Goal: Task Accomplishment & Management: Manage account settings

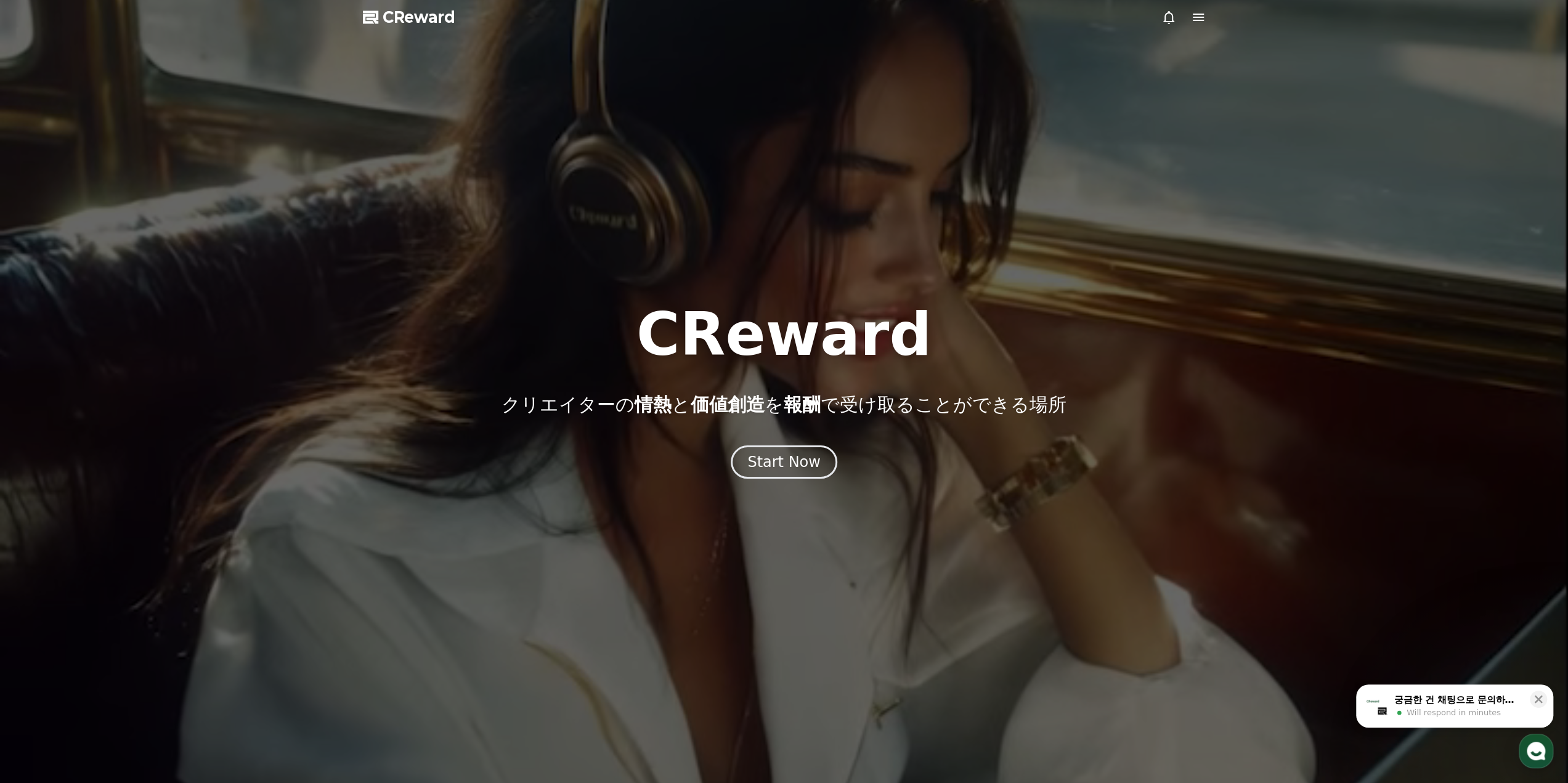
click at [1193, 17] on icon at bounding box center [1198, 17] width 11 height 7
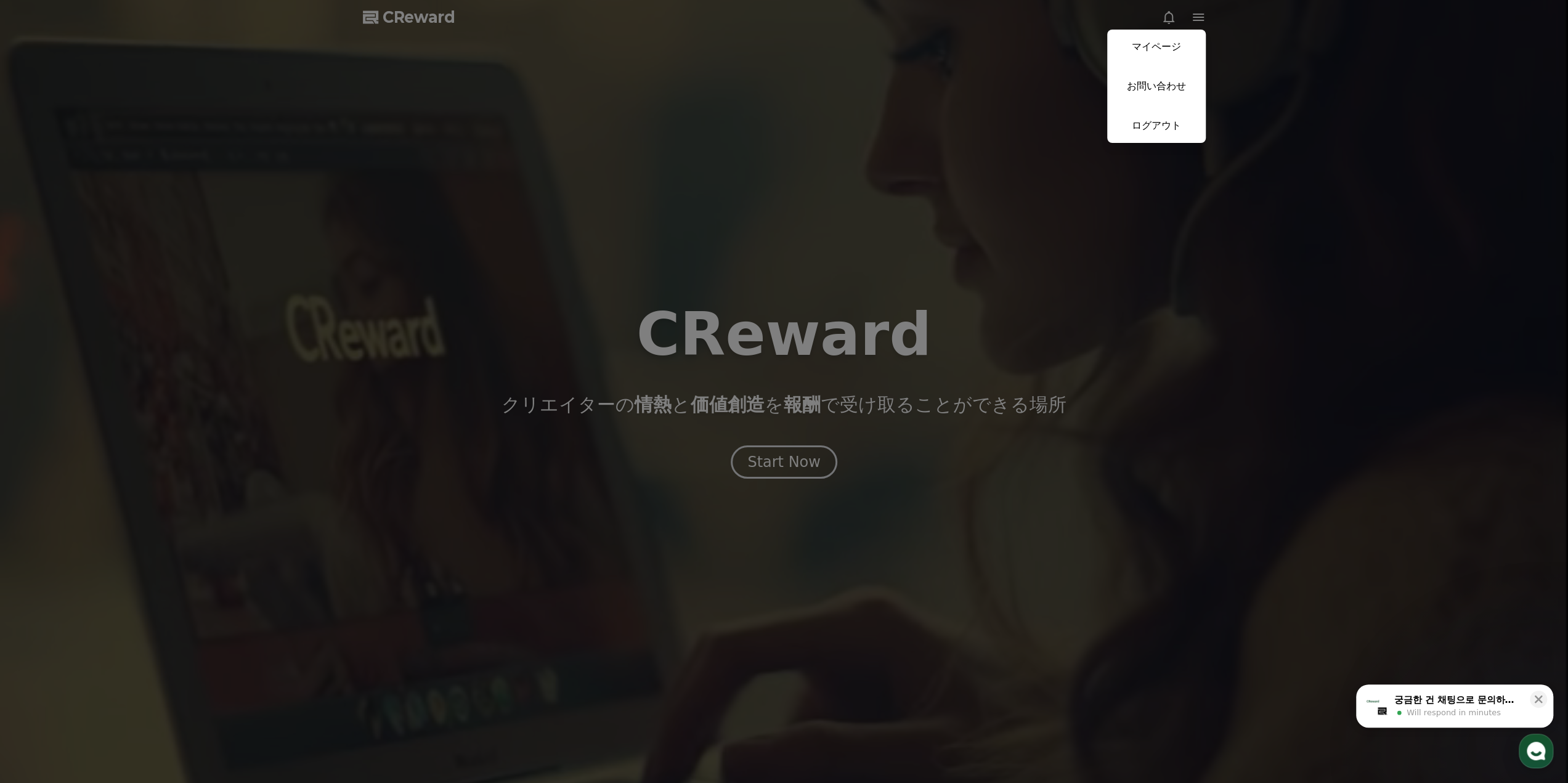
click at [1042, 175] on button "close" at bounding box center [784, 391] width 1568 height 783
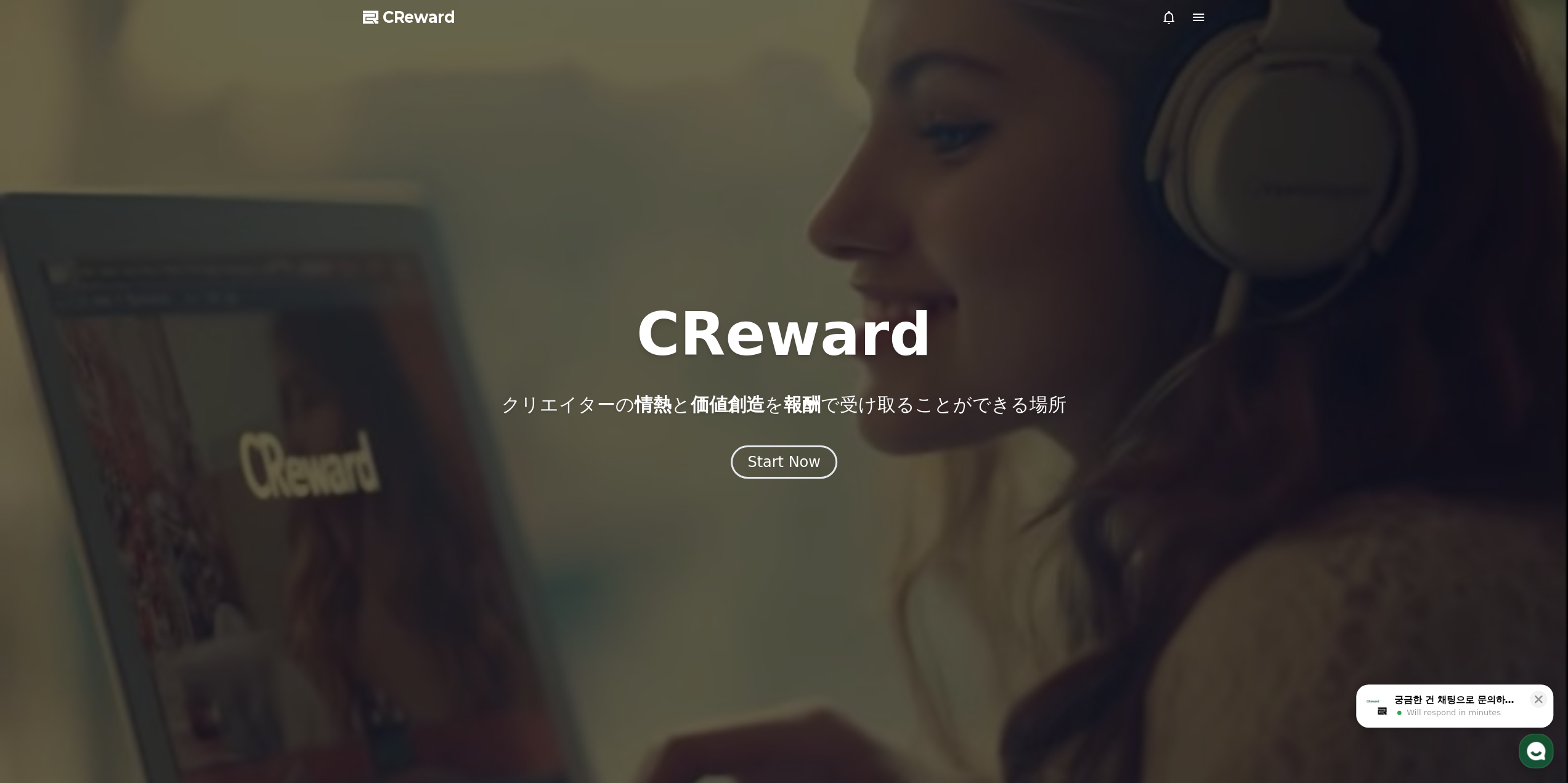
click at [1473, 703] on div "궁금한 건 채팅으로 문의하세요" at bounding box center [1458, 699] width 128 height 13
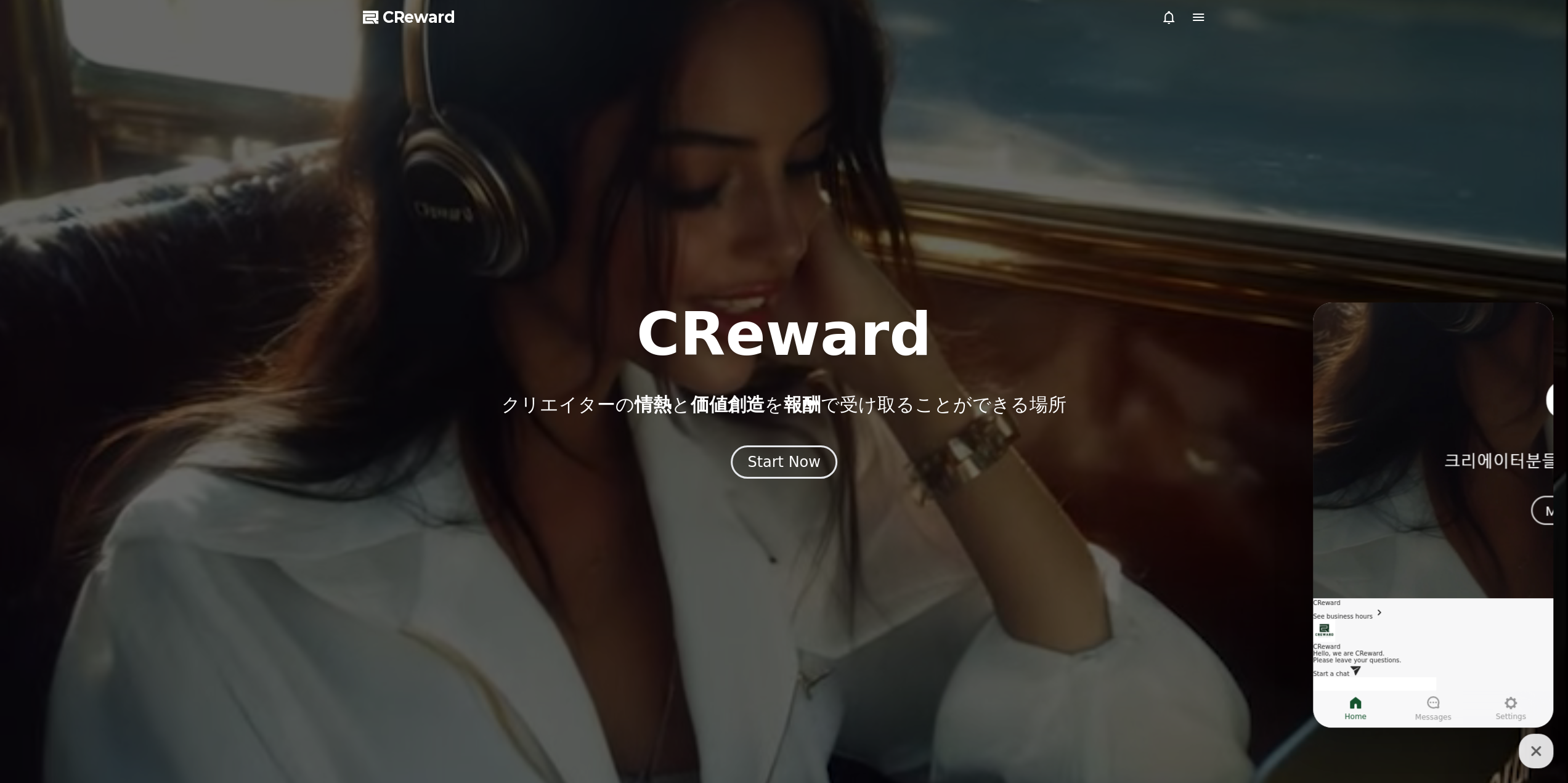
click at [434, 20] on span "CReward" at bounding box center [419, 17] width 72 height 20
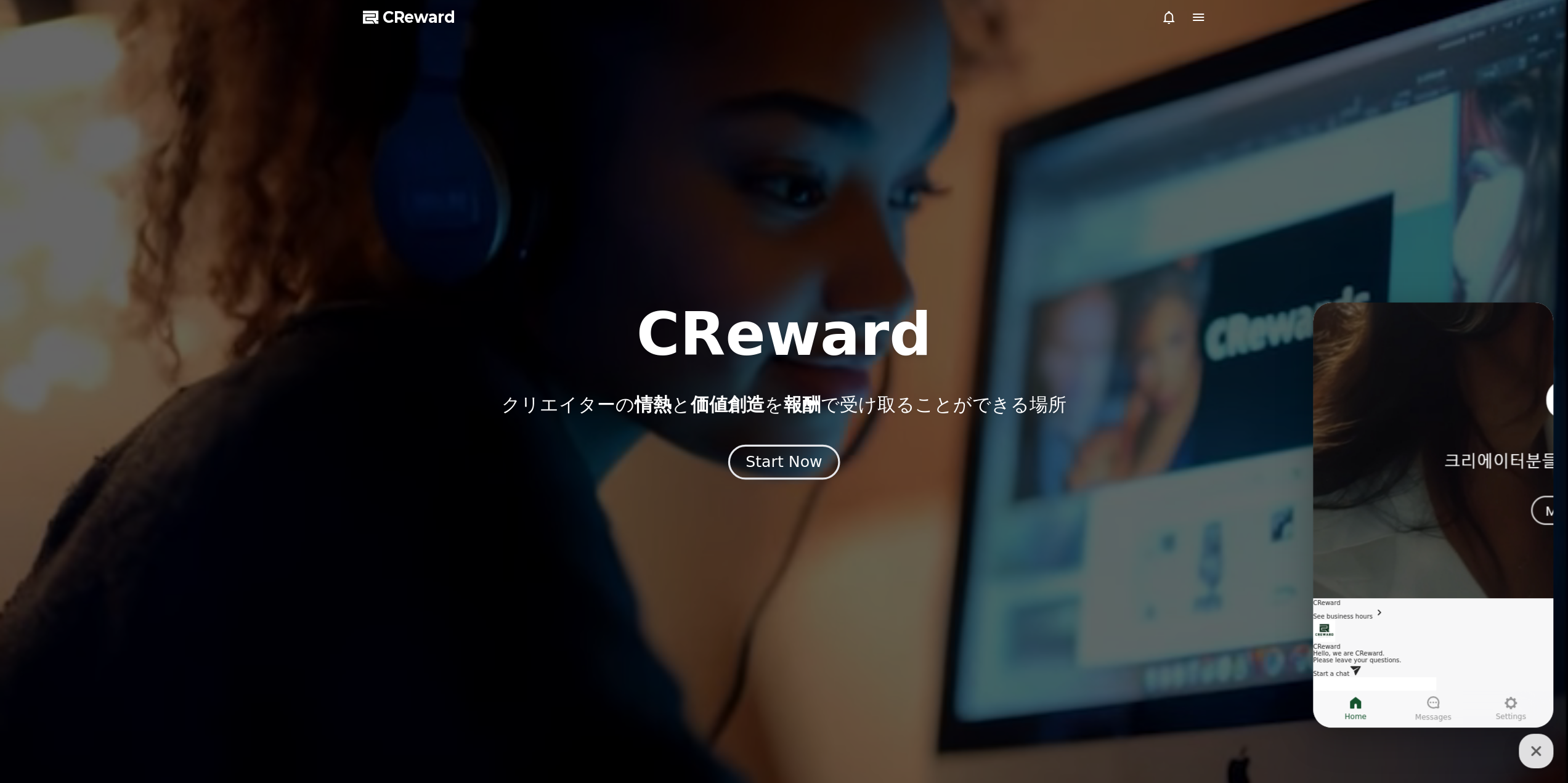
click at [795, 464] on div "Start Now" at bounding box center [784, 462] width 76 height 21
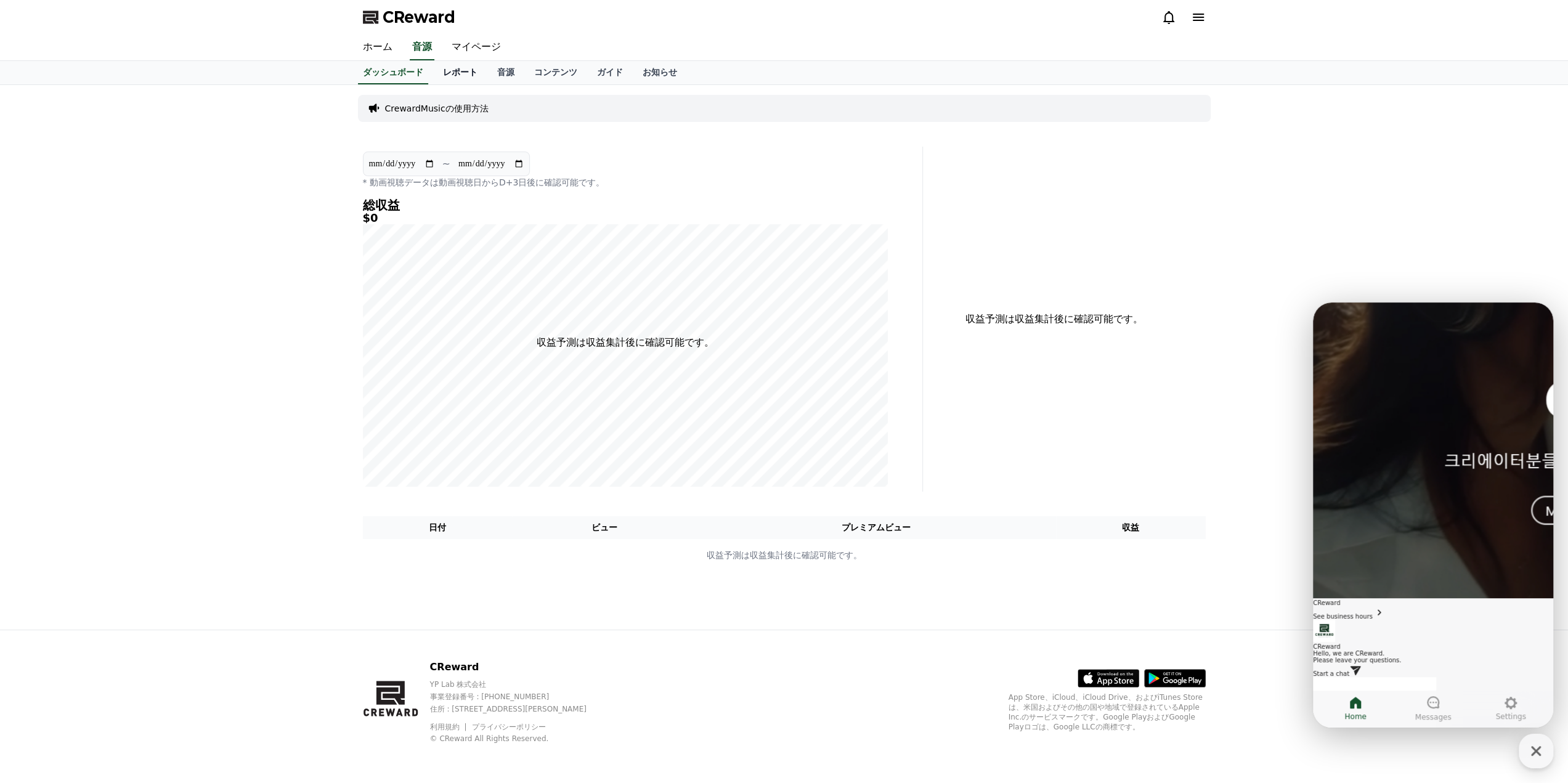
click at [434, 69] on link "レポート" at bounding box center [460, 73] width 54 height 24
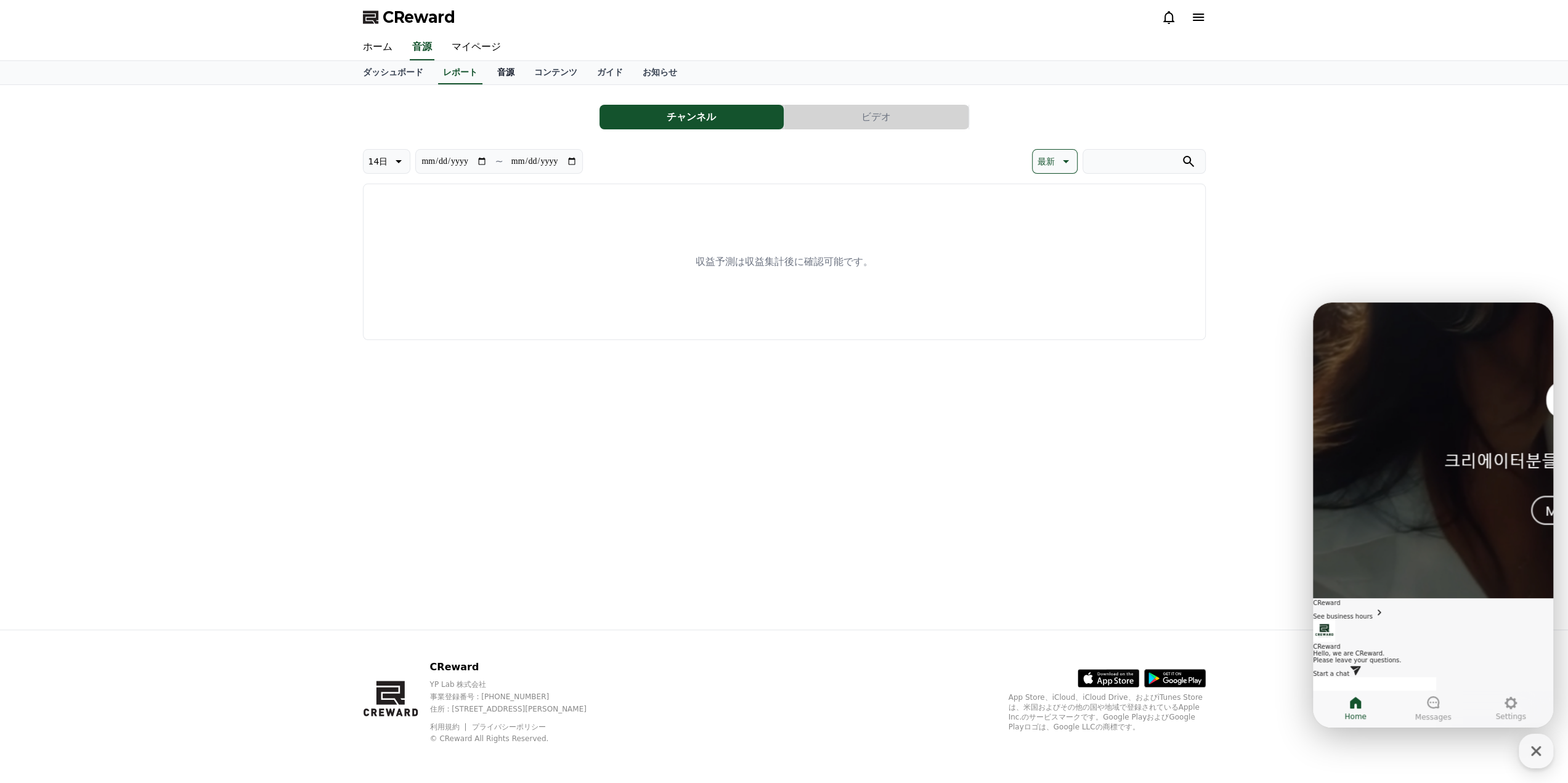
click at [487, 77] on link "音源" at bounding box center [506, 73] width 37 height 24
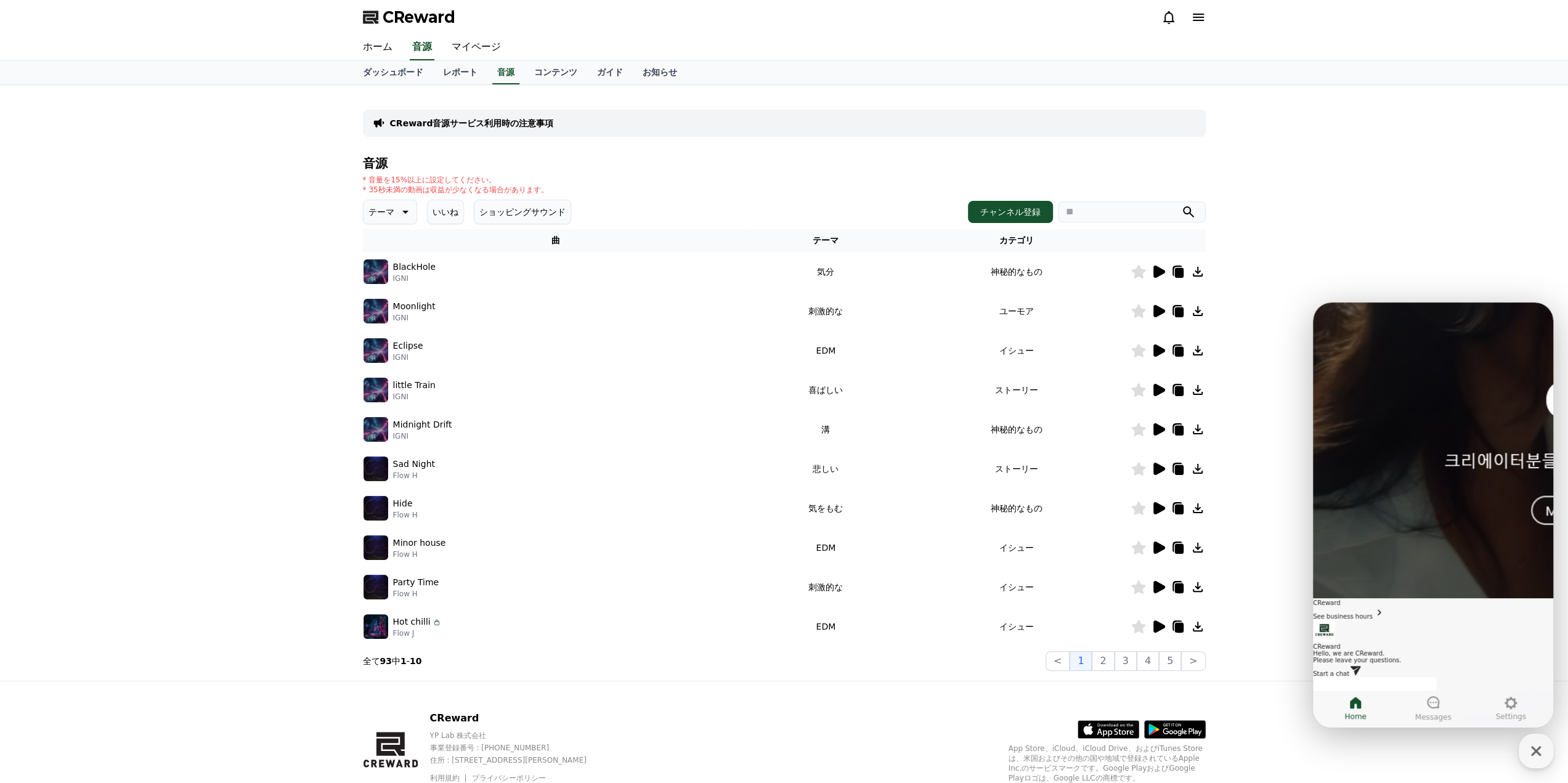
click at [1160, 505] on icon at bounding box center [1159, 508] width 12 height 13
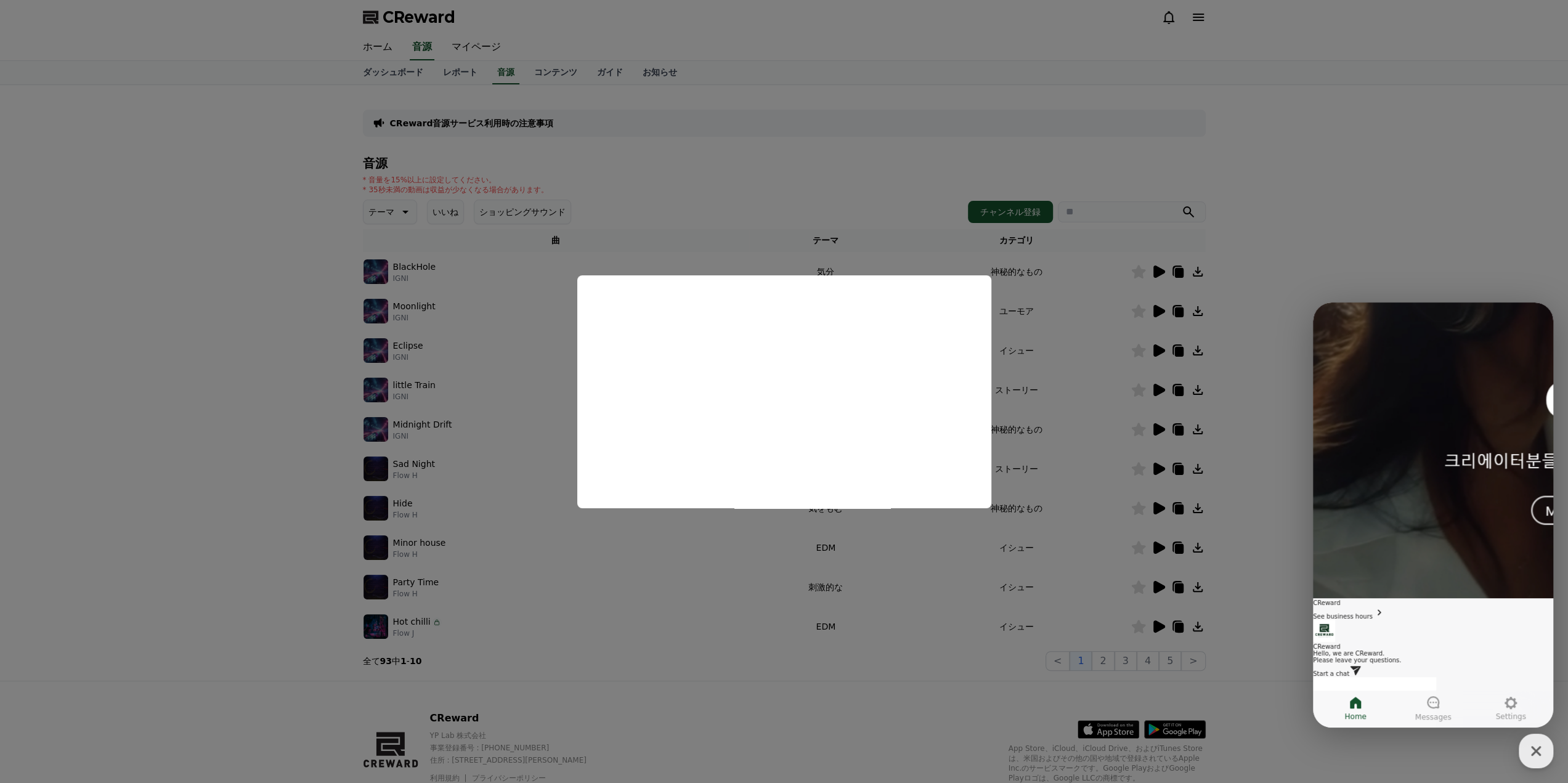
click at [1201, 511] on button "close modal" at bounding box center [784, 391] width 1568 height 783
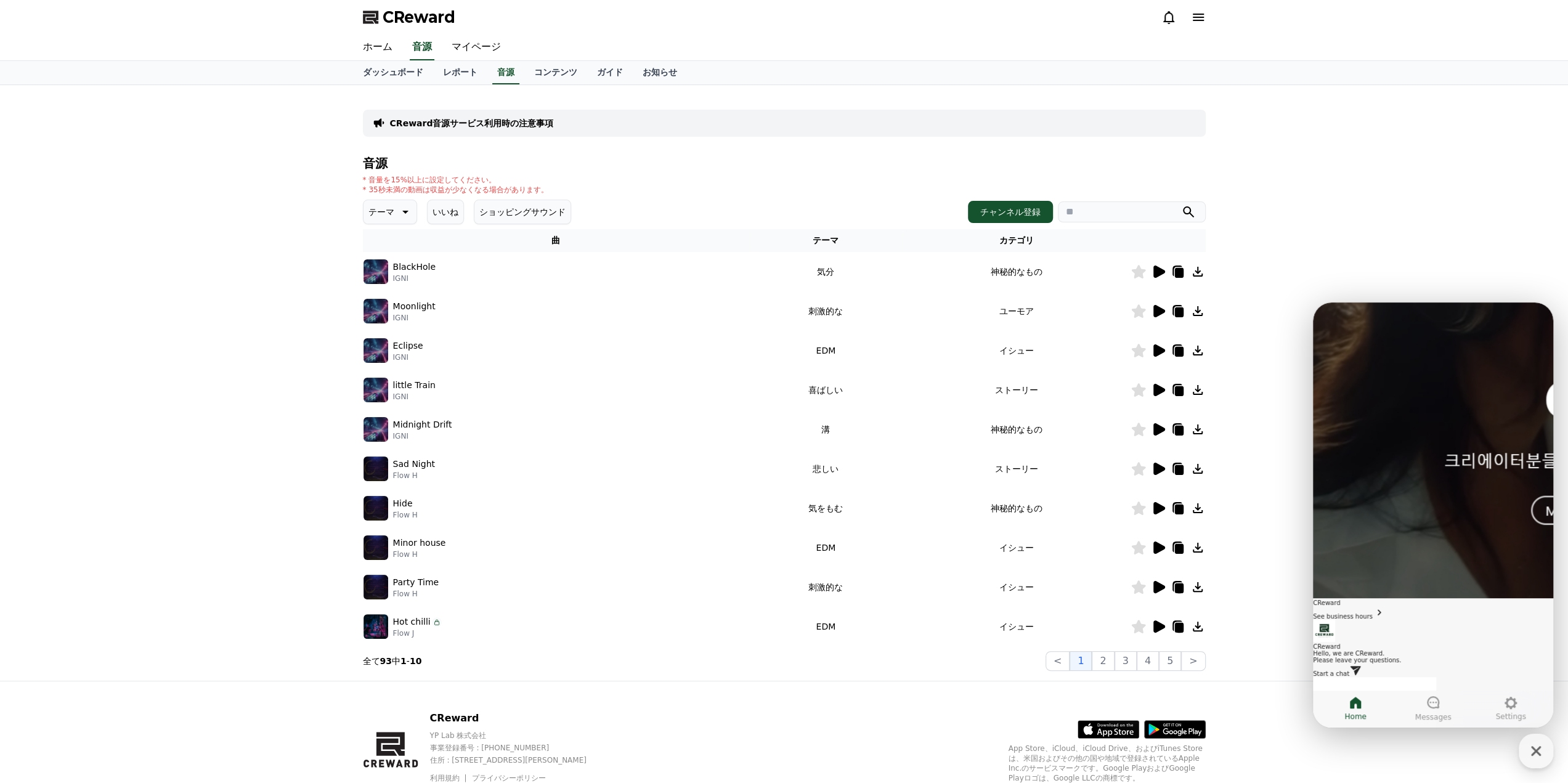
click at [1196, 509] on icon at bounding box center [1197, 508] width 10 height 10
click at [1542, 750] on icon "button" at bounding box center [1536, 751] width 22 height 22
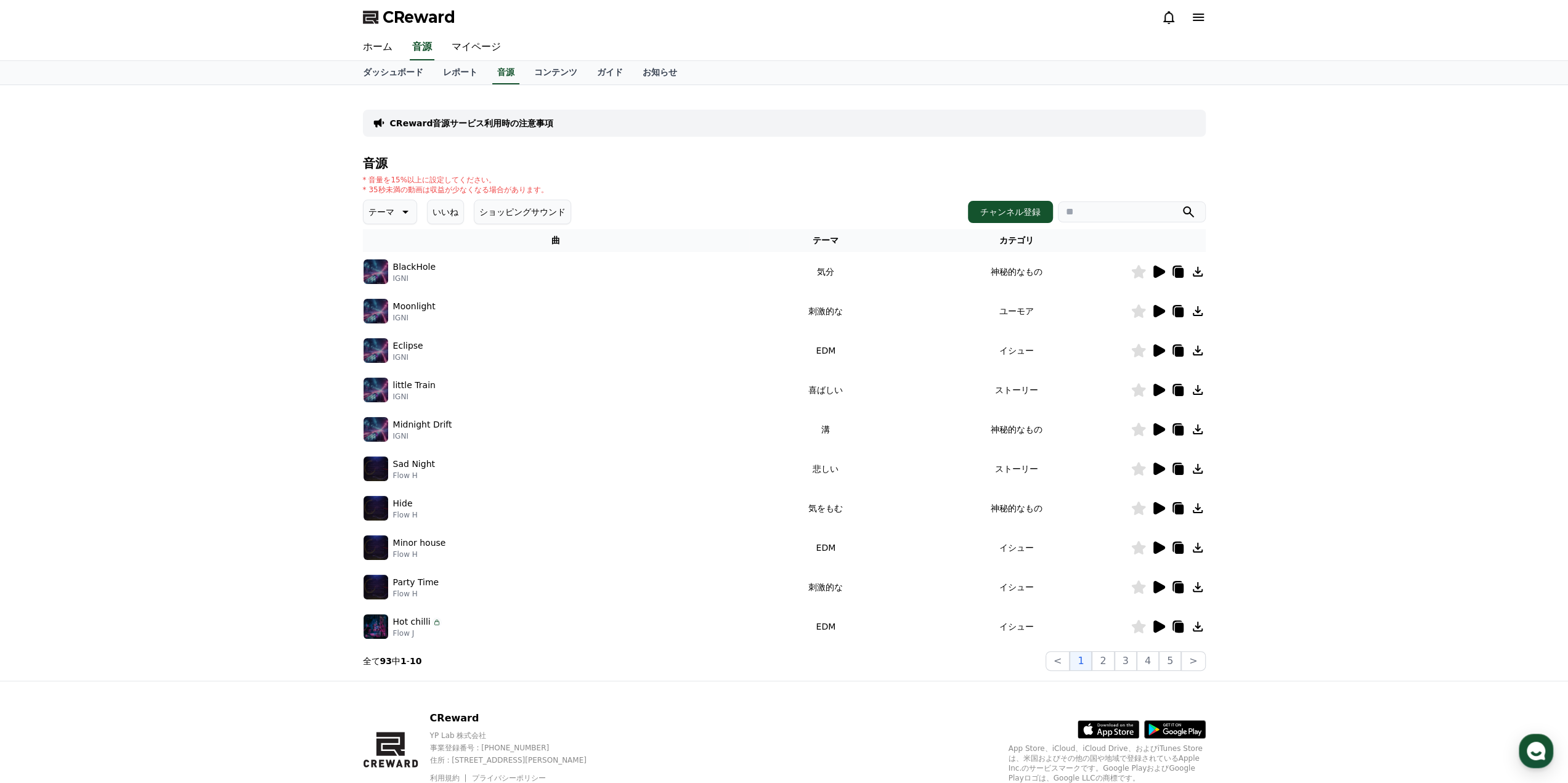
click at [1324, 529] on div "CReward音源サービス利用時の注意事項 音源 * 音量を15%以上に設定してください。 * 35秒未満の動画は収益が少なくなる場合があります。 テーマ い…" at bounding box center [784, 383] width 1568 height 596
click at [443, 75] on link "レポート" at bounding box center [460, 73] width 54 height 24
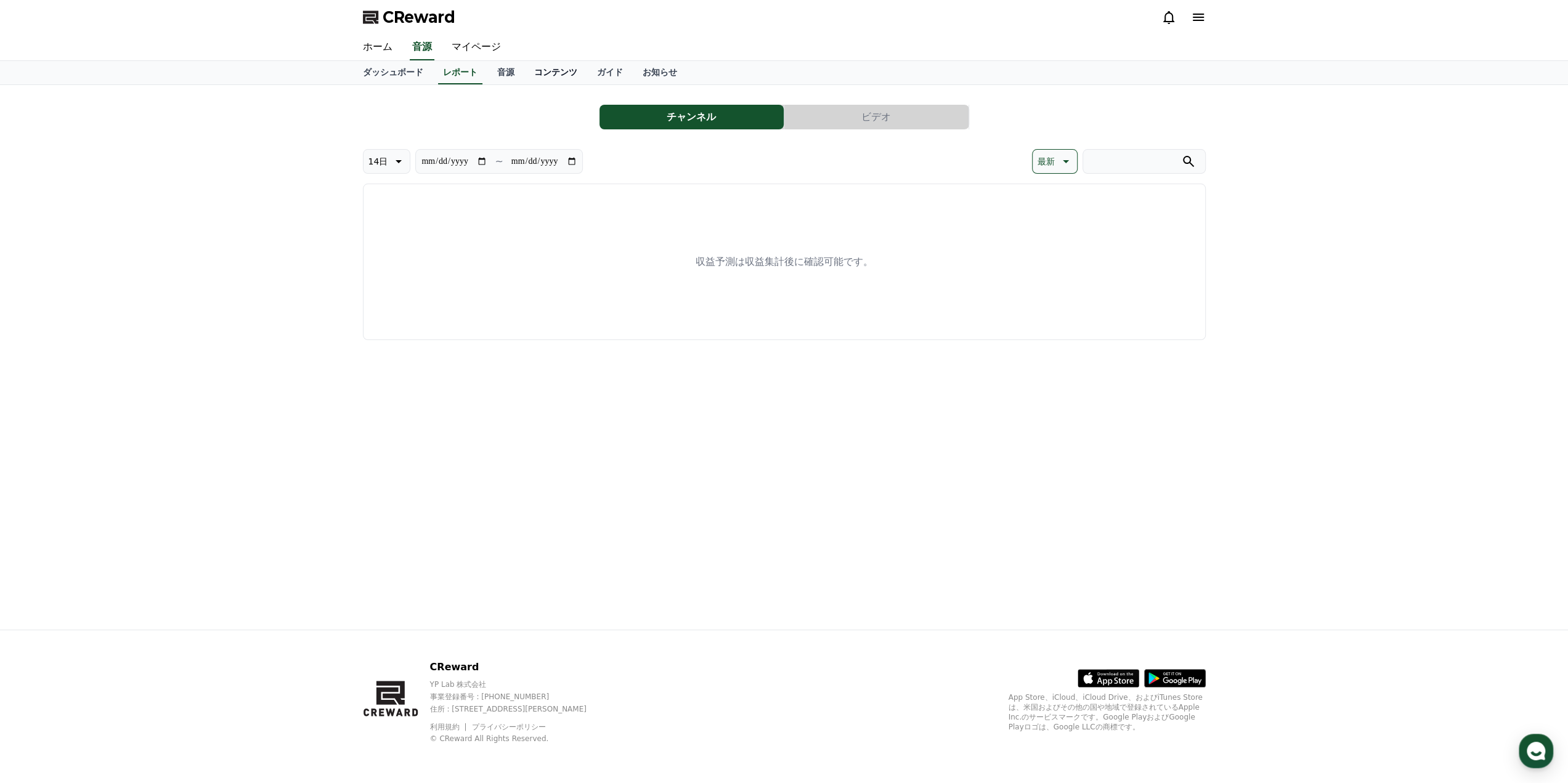
click at [533, 74] on link "コンテンツ" at bounding box center [555, 73] width 63 height 24
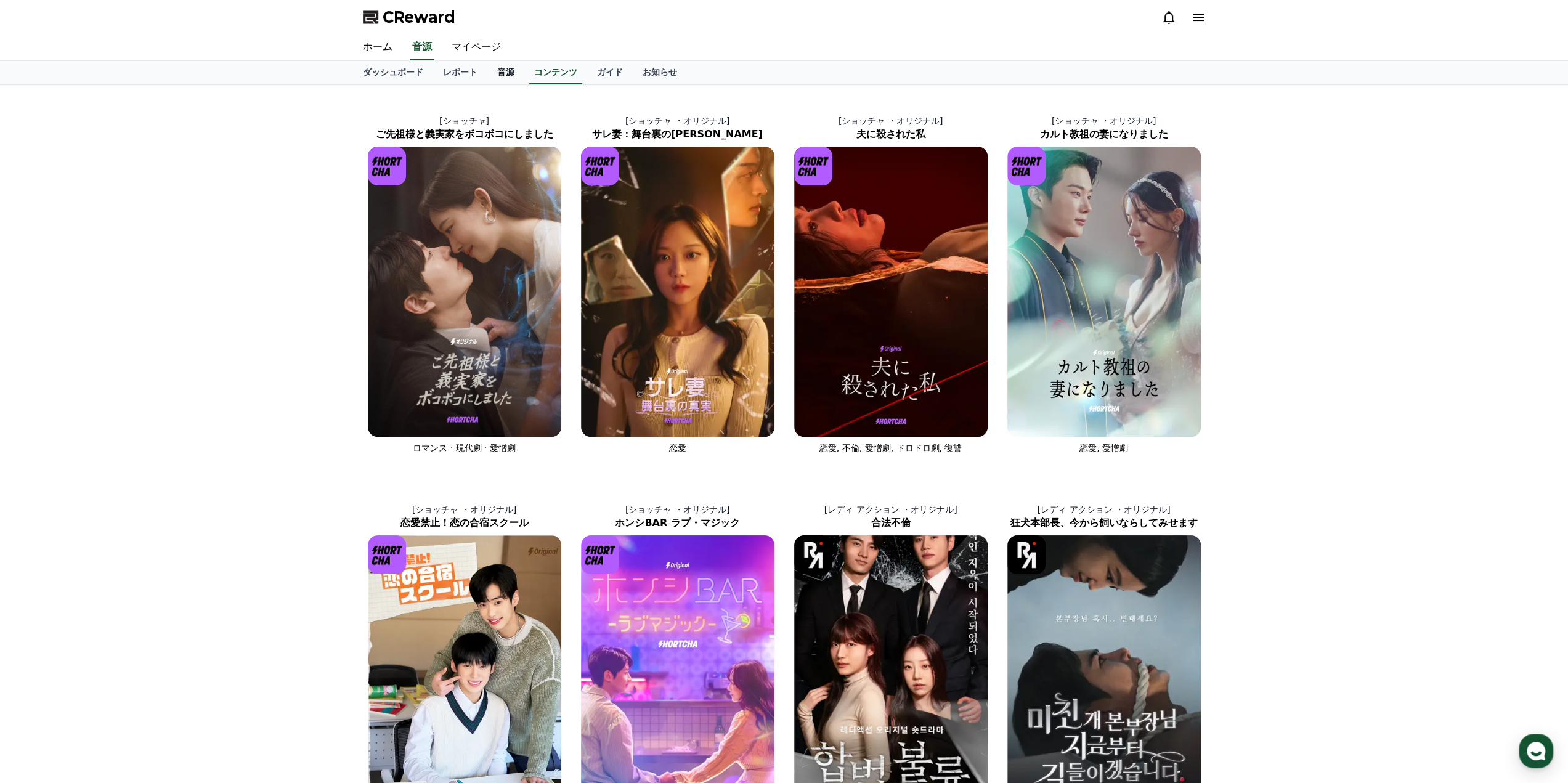
click at [487, 77] on link "音源" at bounding box center [506, 73] width 37 height 24
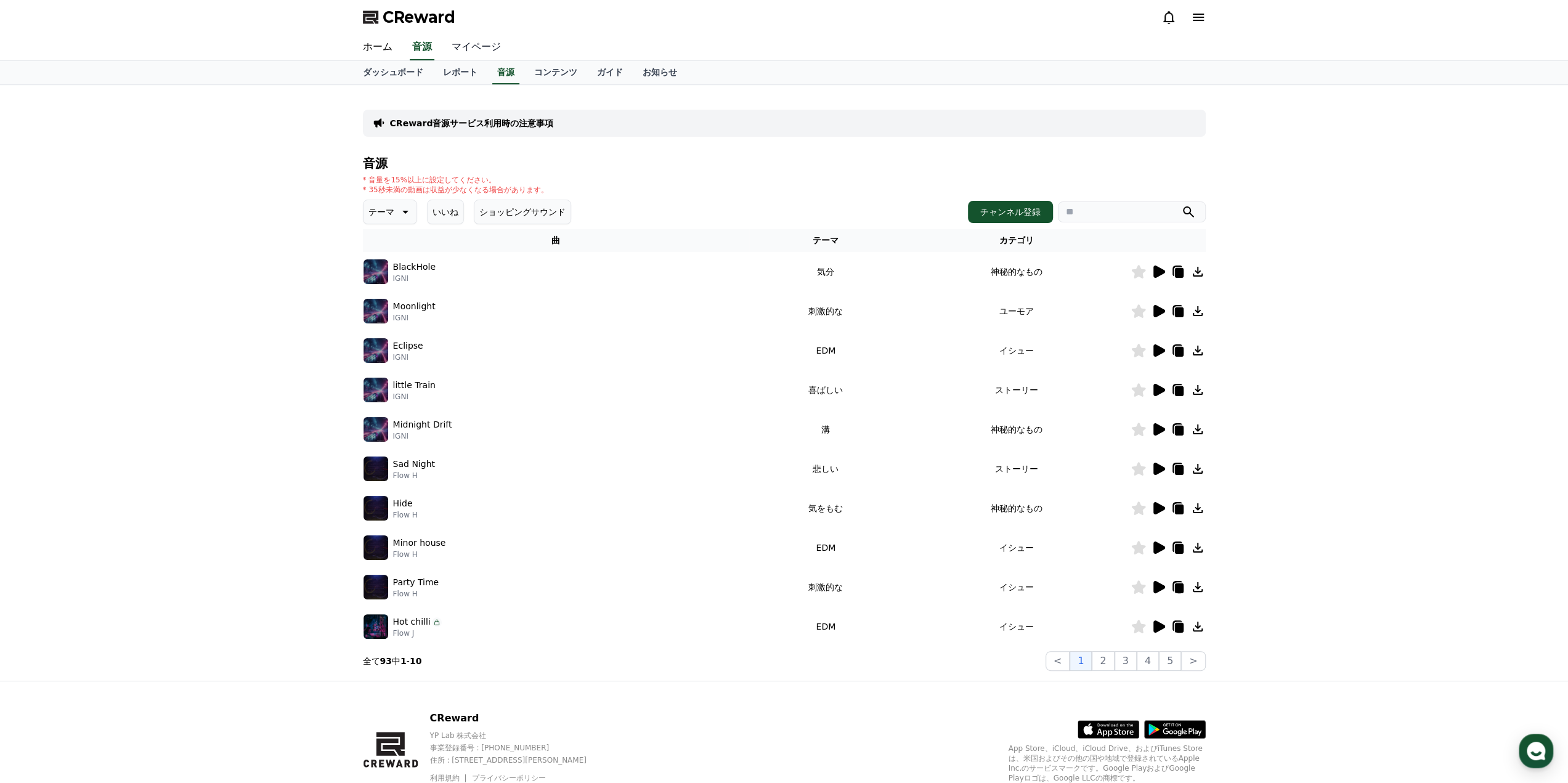
click at [466, 51] on link "マイページ" at bounding box center [476, 47] width 69 height 26
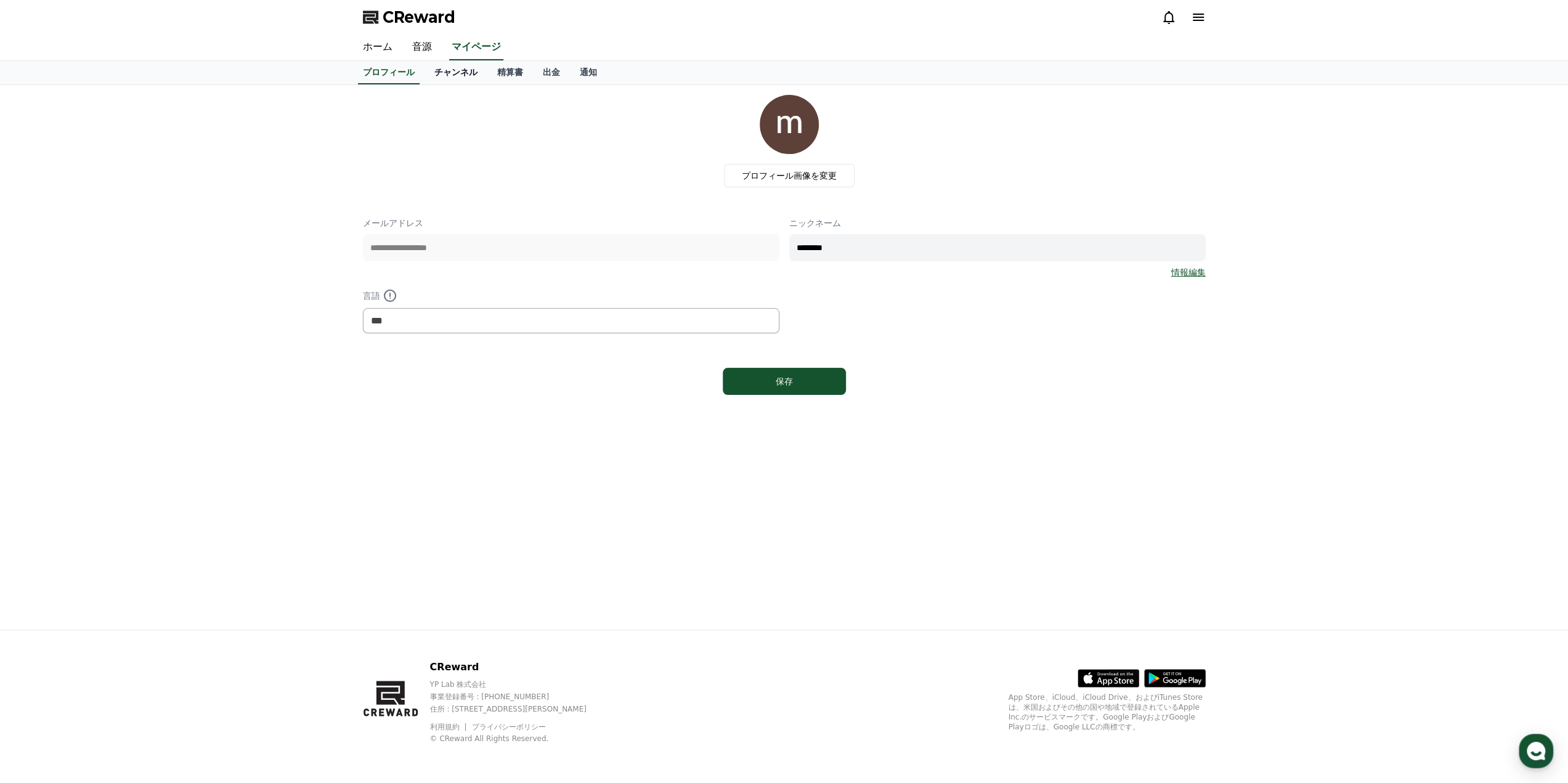
click at [434, 77] on link "チャンネル" at bounding box center [456, 73] width 63 height 24
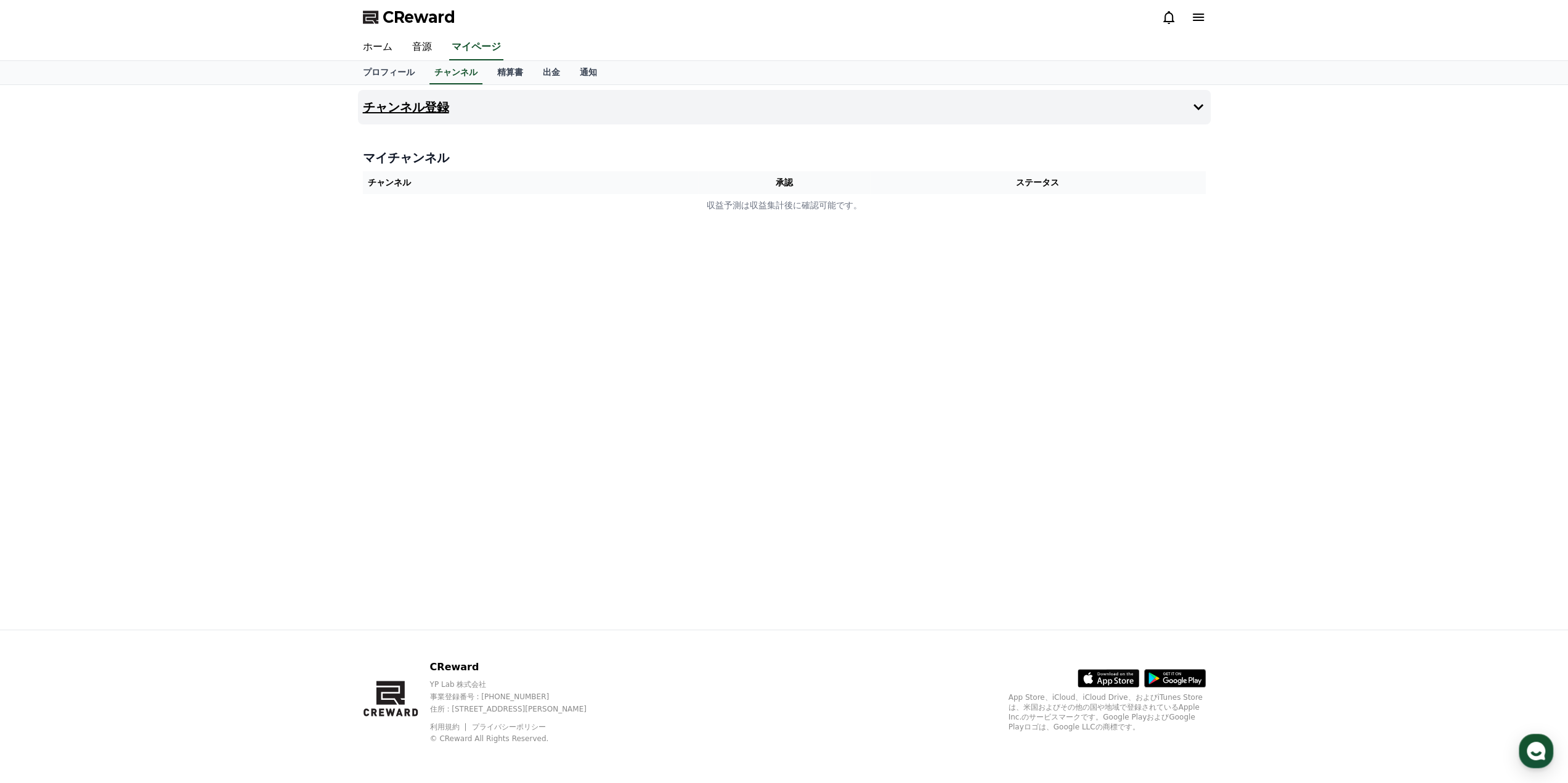
click at [410, 115] on button "チャンネル登録" at bounding box center [784, 107] width 853 height 34
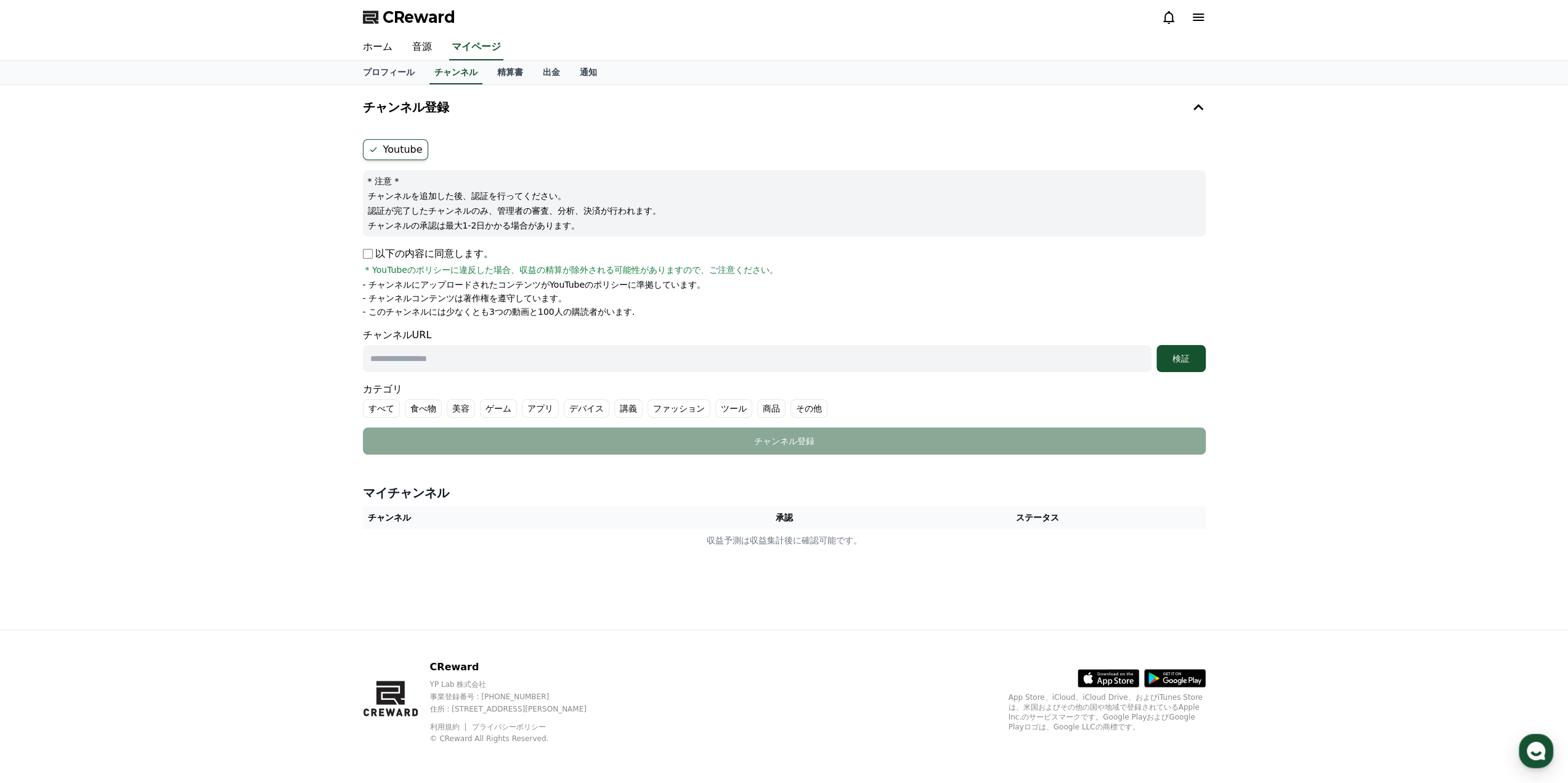
click at [1027, 361] on input "text" at bounding box center [757, 358] width 789 height 27
click at [472, 353] on input "text" at bounding box center [757, 358] width 789 height 27
paste input "**********"
type input "**********"
click at [1184, 360] on div "検証" at bounding box center [1181, 358] width 40 height 13
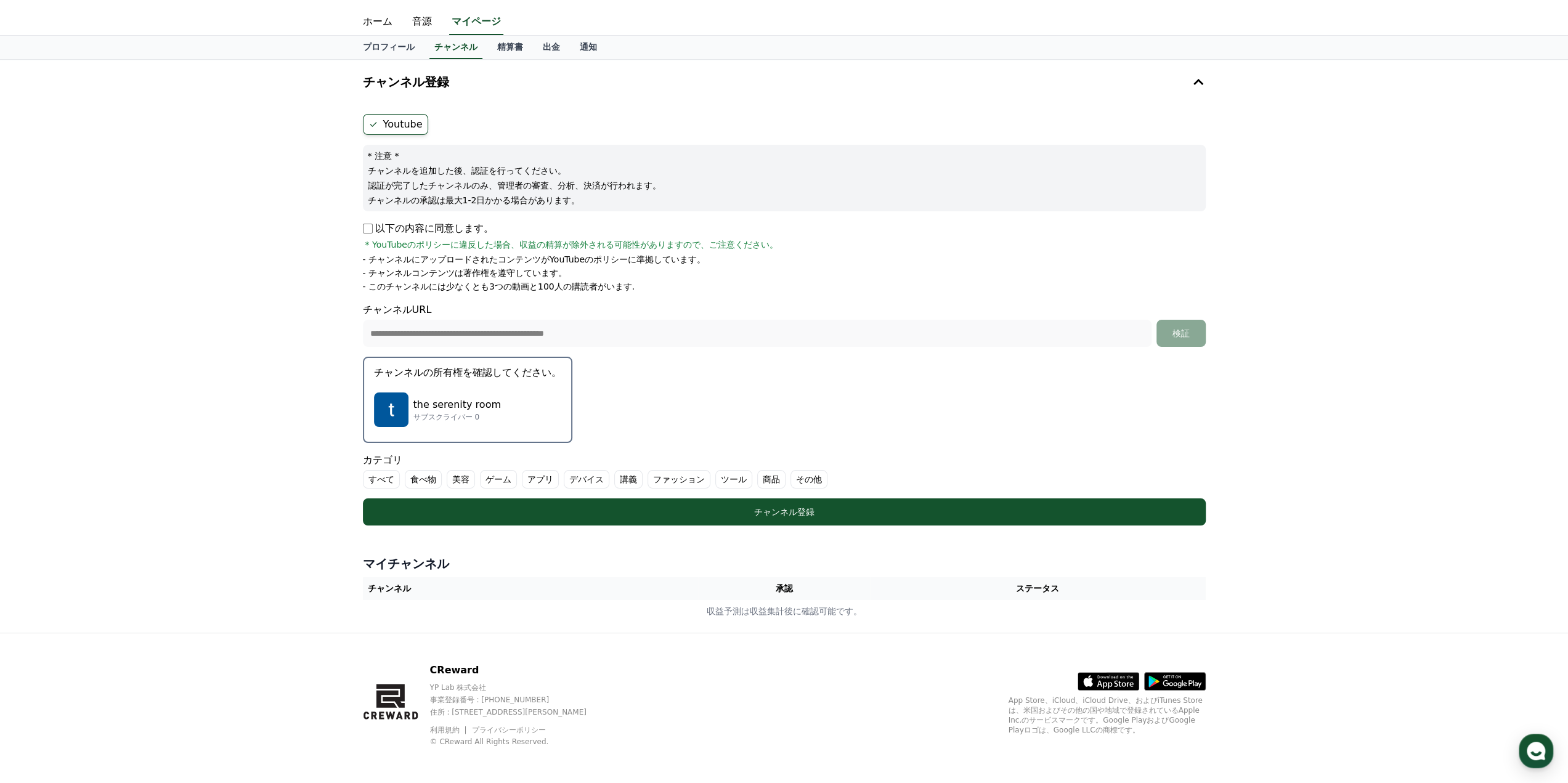
scroll to position [26, 0]
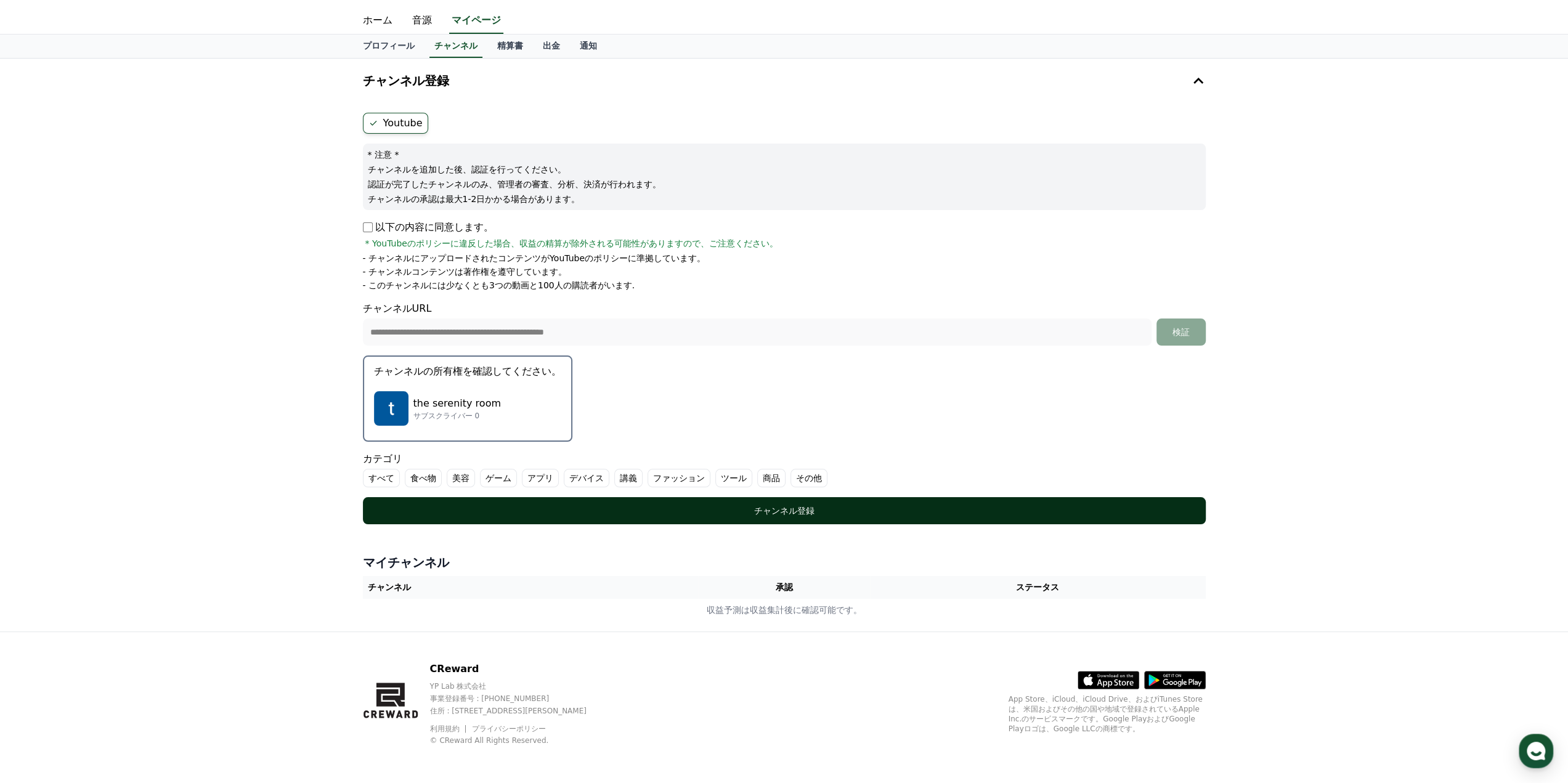
click at [803, 515] on div "チャンネル登録" at bounding box center [784, 510] width 794 height 13
click at [776, 504] on div "チャンネル登録" at bounding box center [784, 510] width 794 height 13
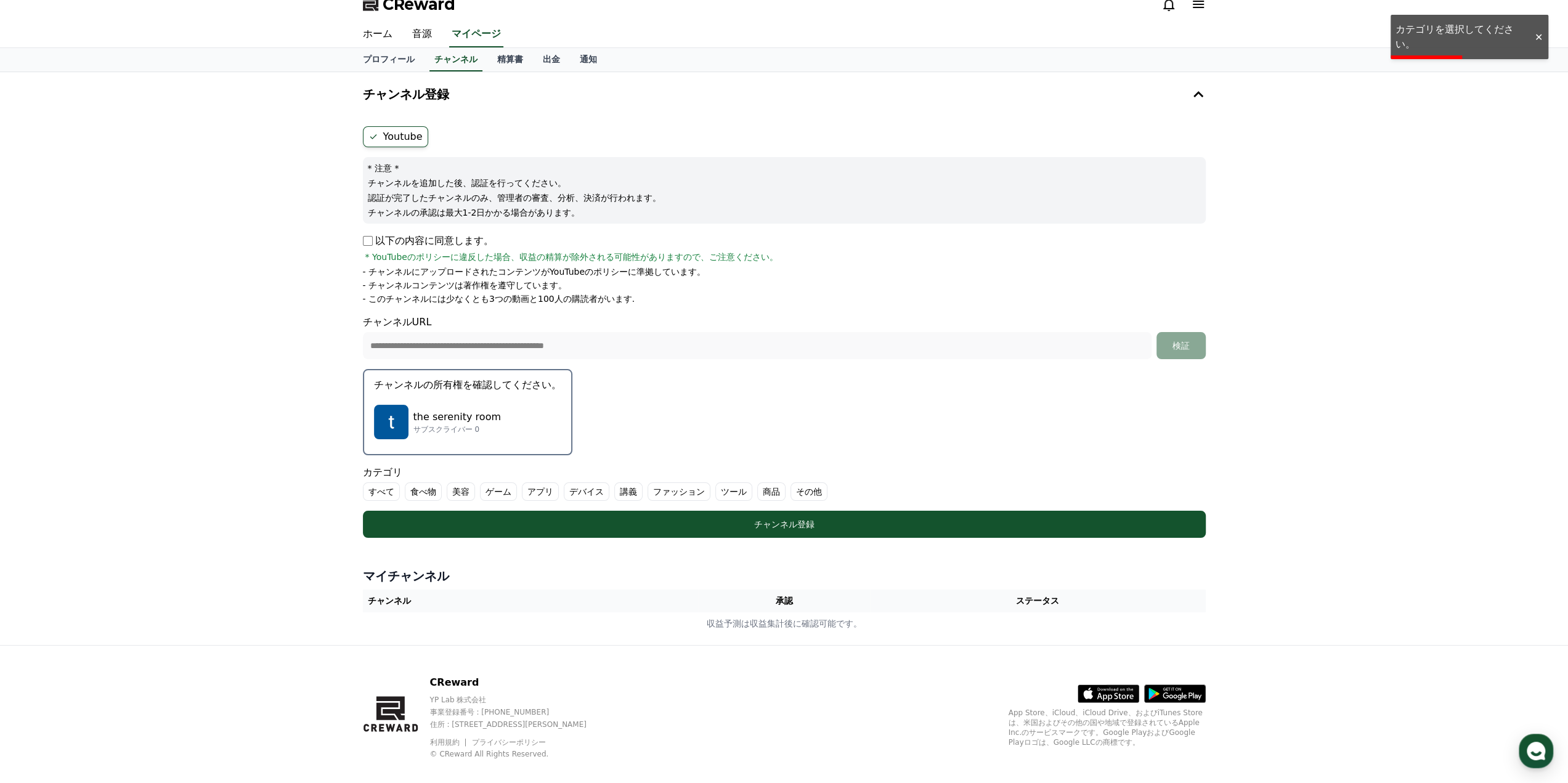
scroll to position [0, 0]
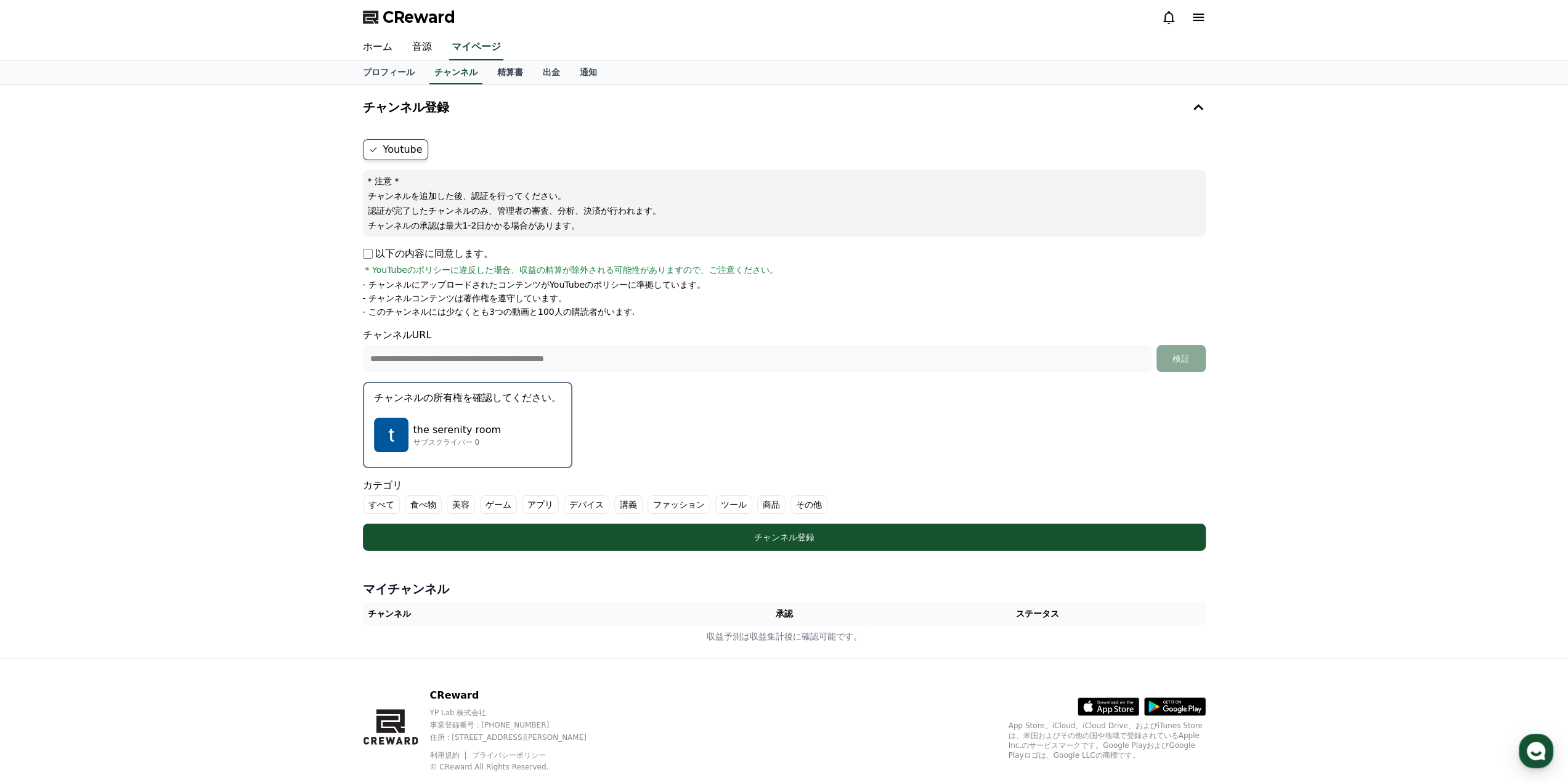
click at [396, 429] on img "button" at bounding box center [391, 435] width 34 height 34
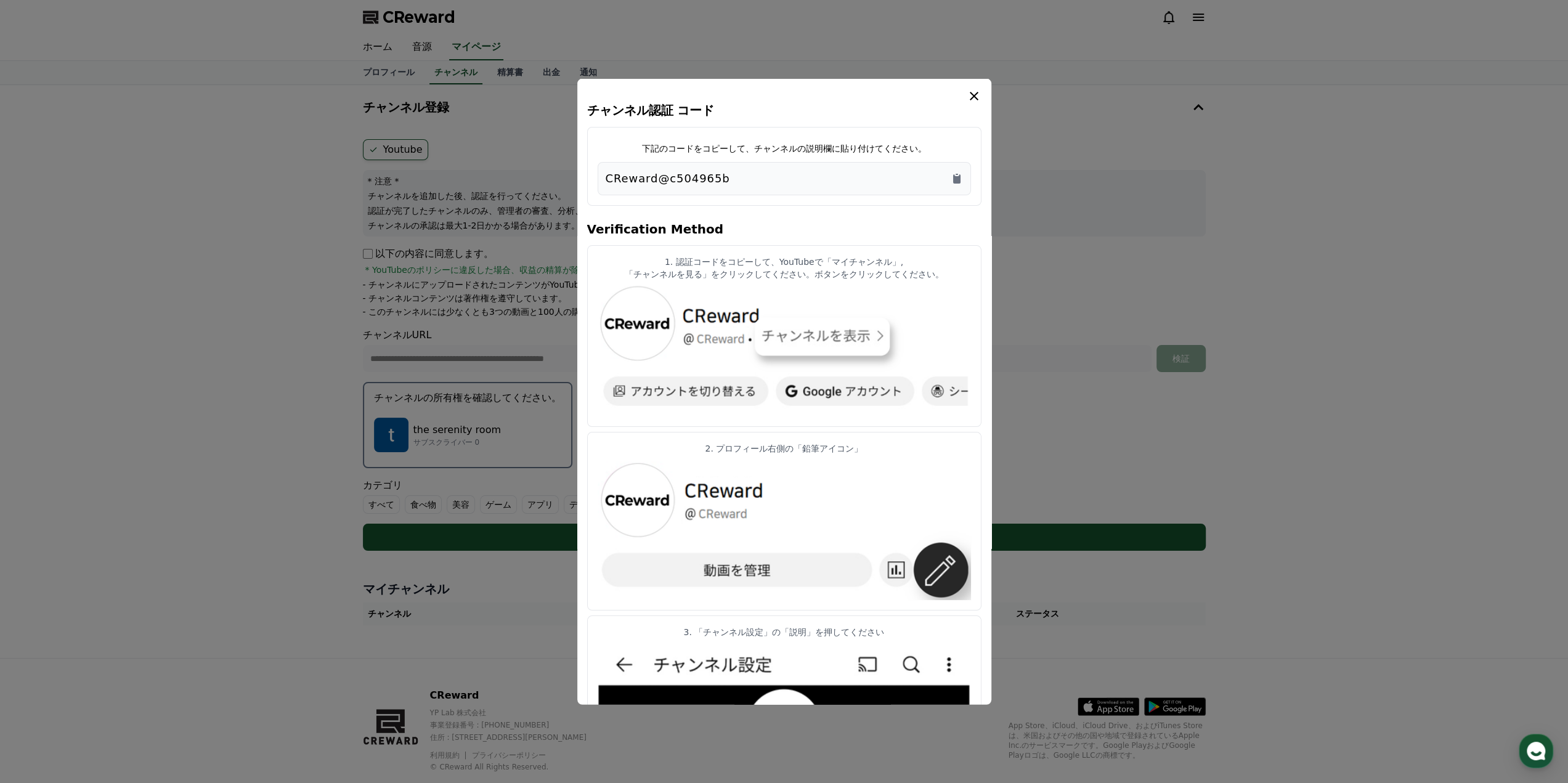
click at [967, 94] on icon "modal" at bounding box center [974, 95] width 14 height 14
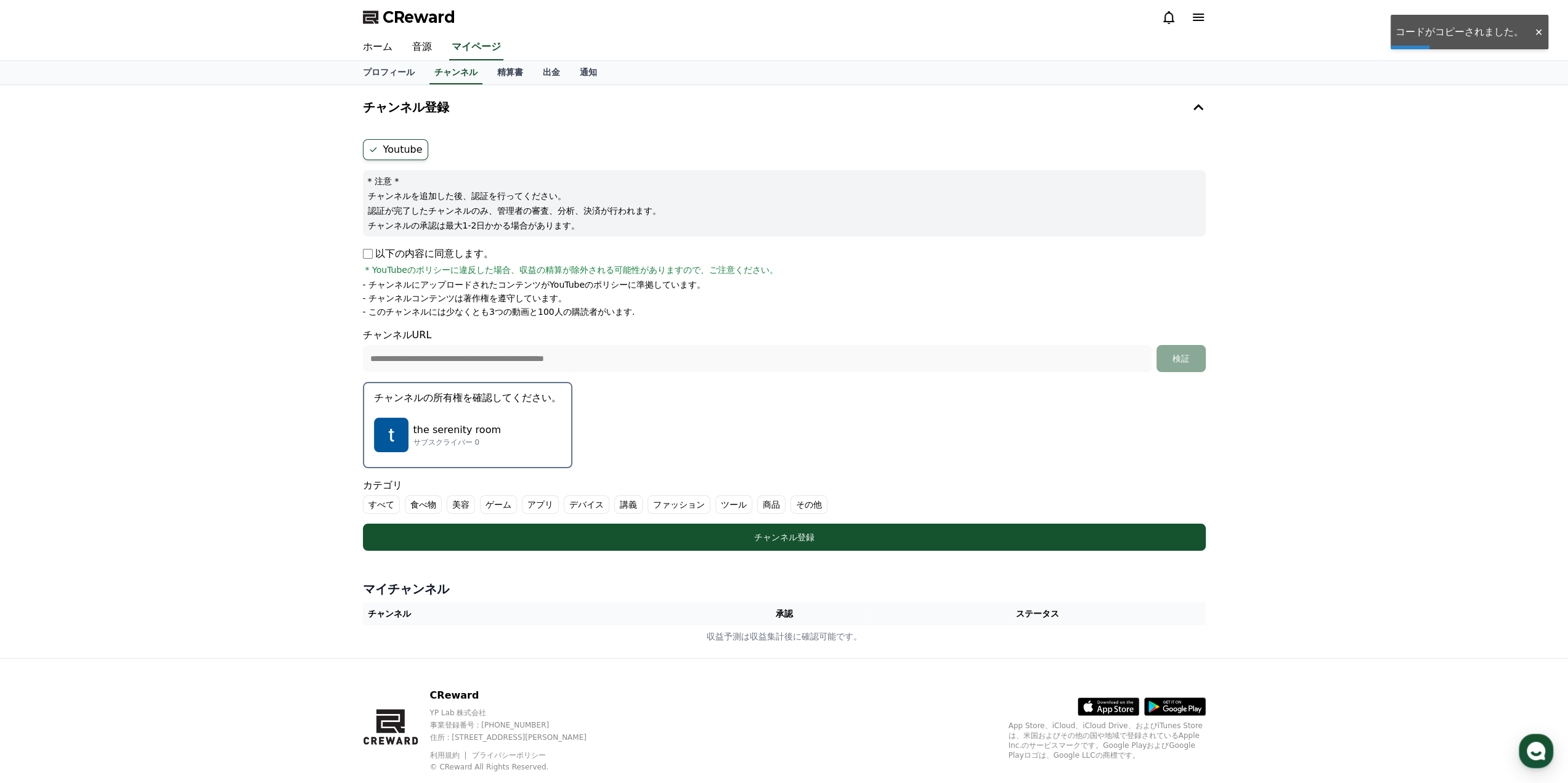
click at [894, 427] on form "**********" at bounding box center [784, 344] width 843 height 412
click at [376, 78] on link "プロフィール" at bounding box center [389, 73] width 72 height 24
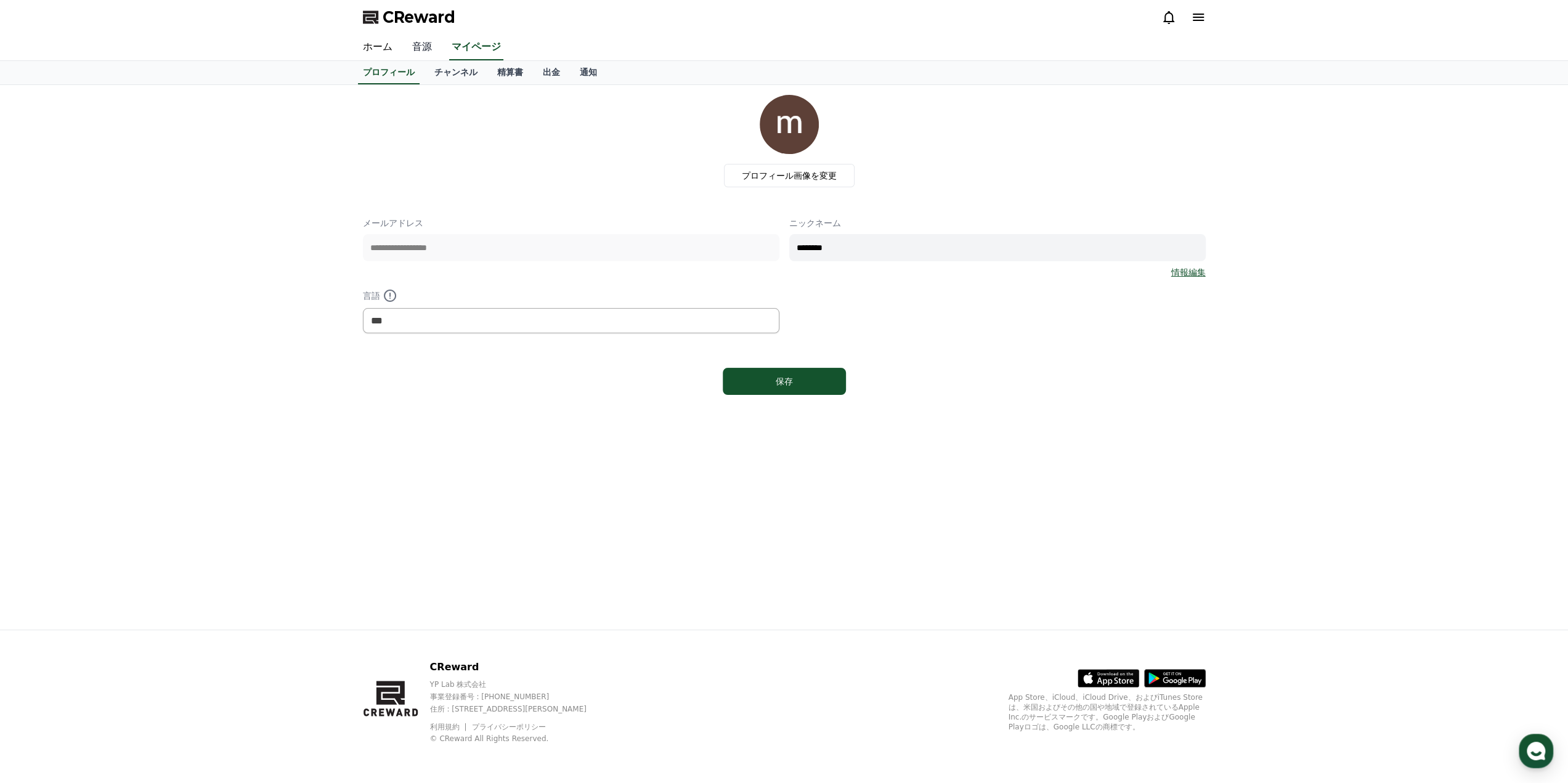
click at [406, 47] on link "音源" at bounding box center [422, 47] width 40 height 26
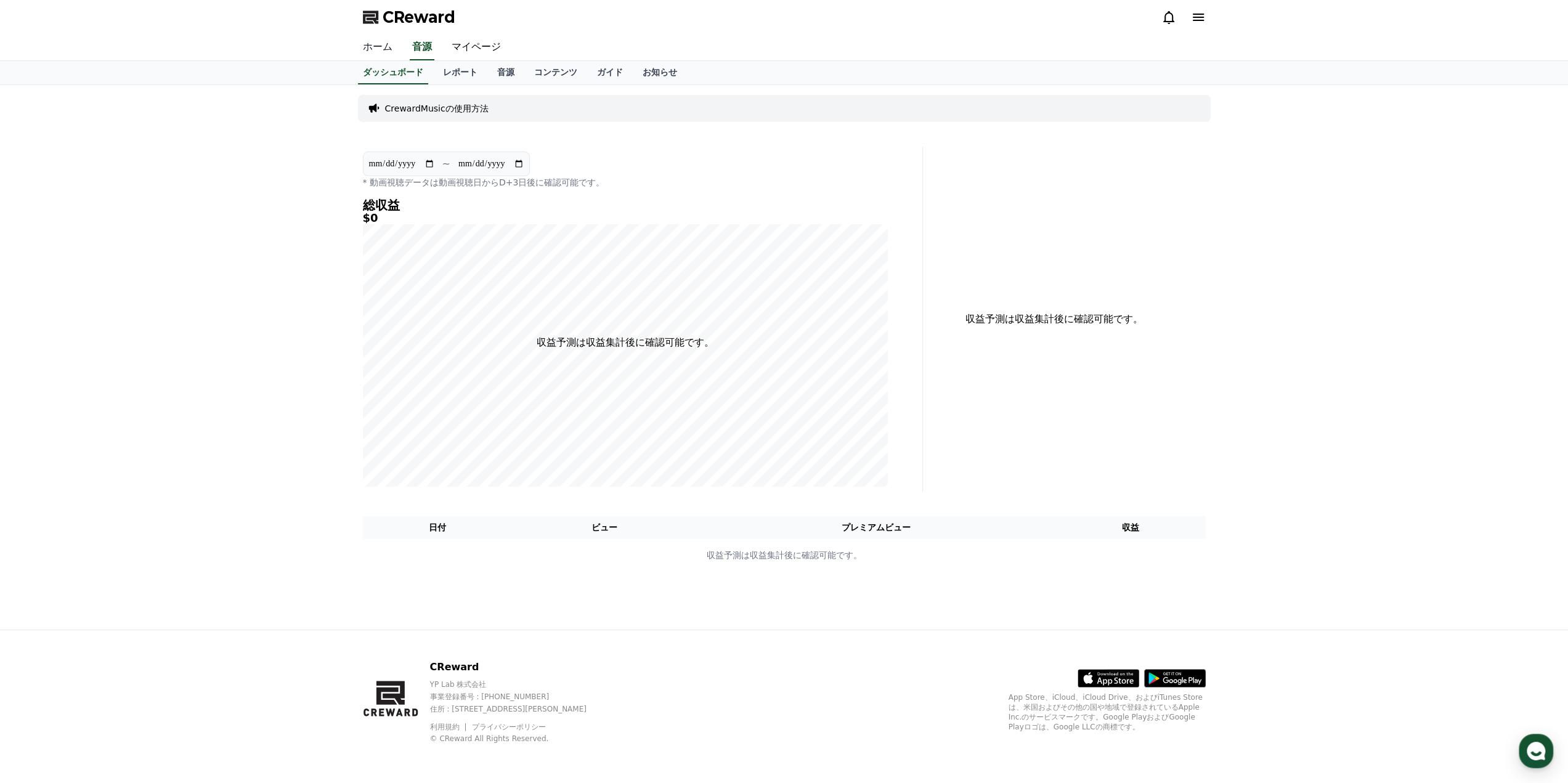
click at [377, 47] on link "ホーム" at bounding box center [377, 47] width 49 height 26
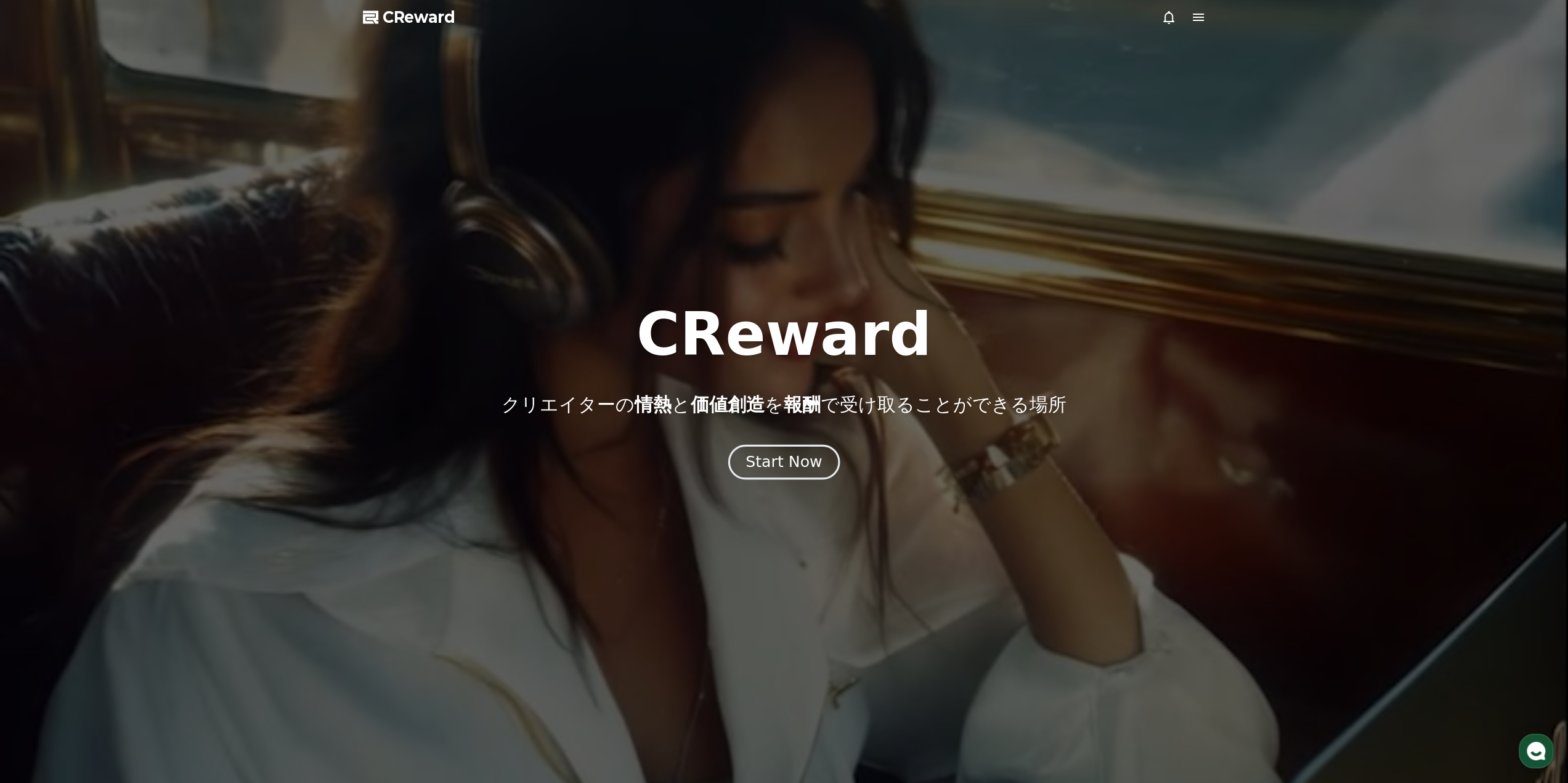
click at [774, 463] on div "Start Now" at bounding box center [784, 462] width 76 height 21
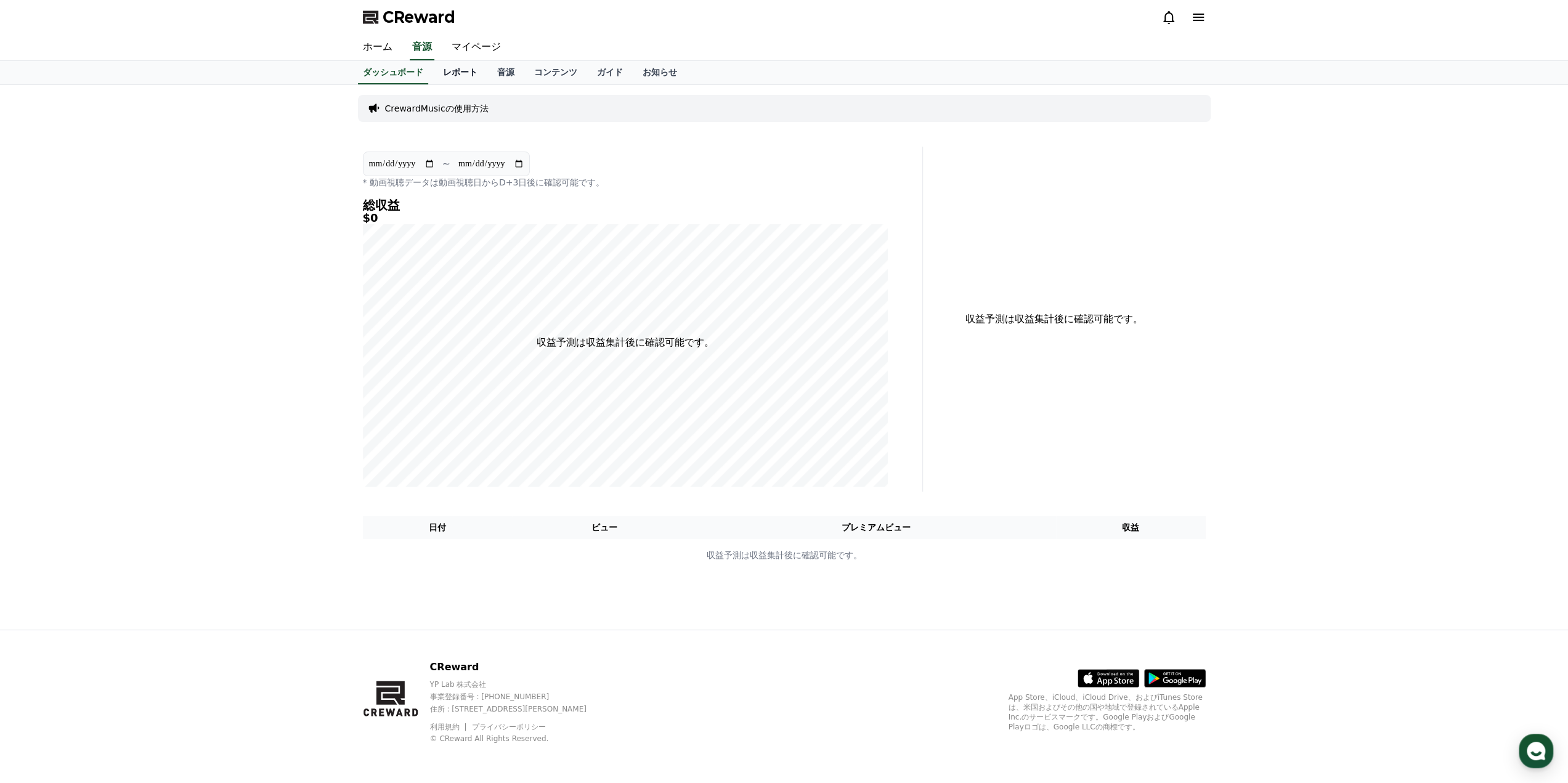
click at [445, 79] on link "レポート" at bounding box center [460, 73] width 54 height 24
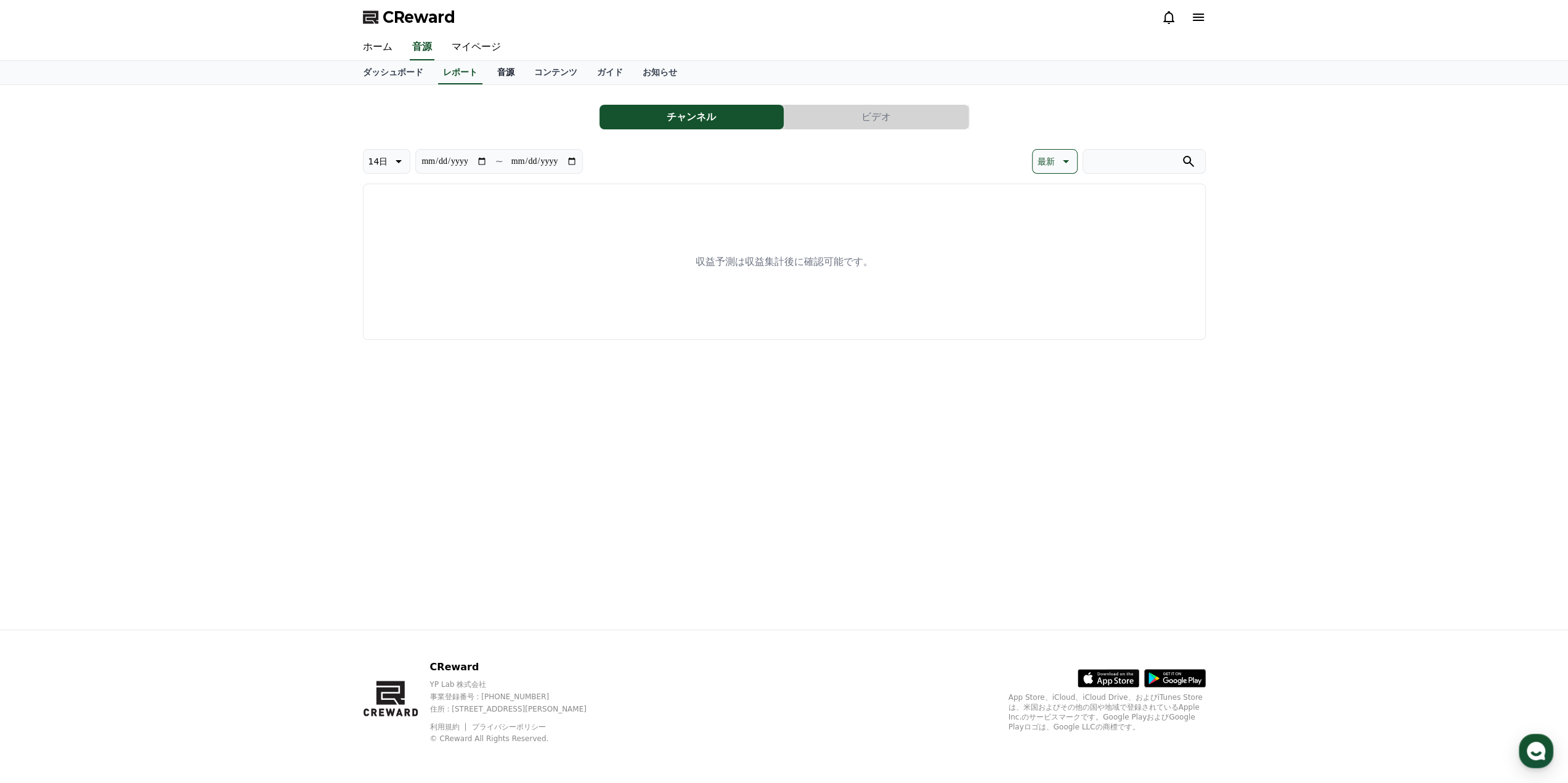
click at [487, 73] on link "音源" at bounding box center [506, 73] width 37 height 24
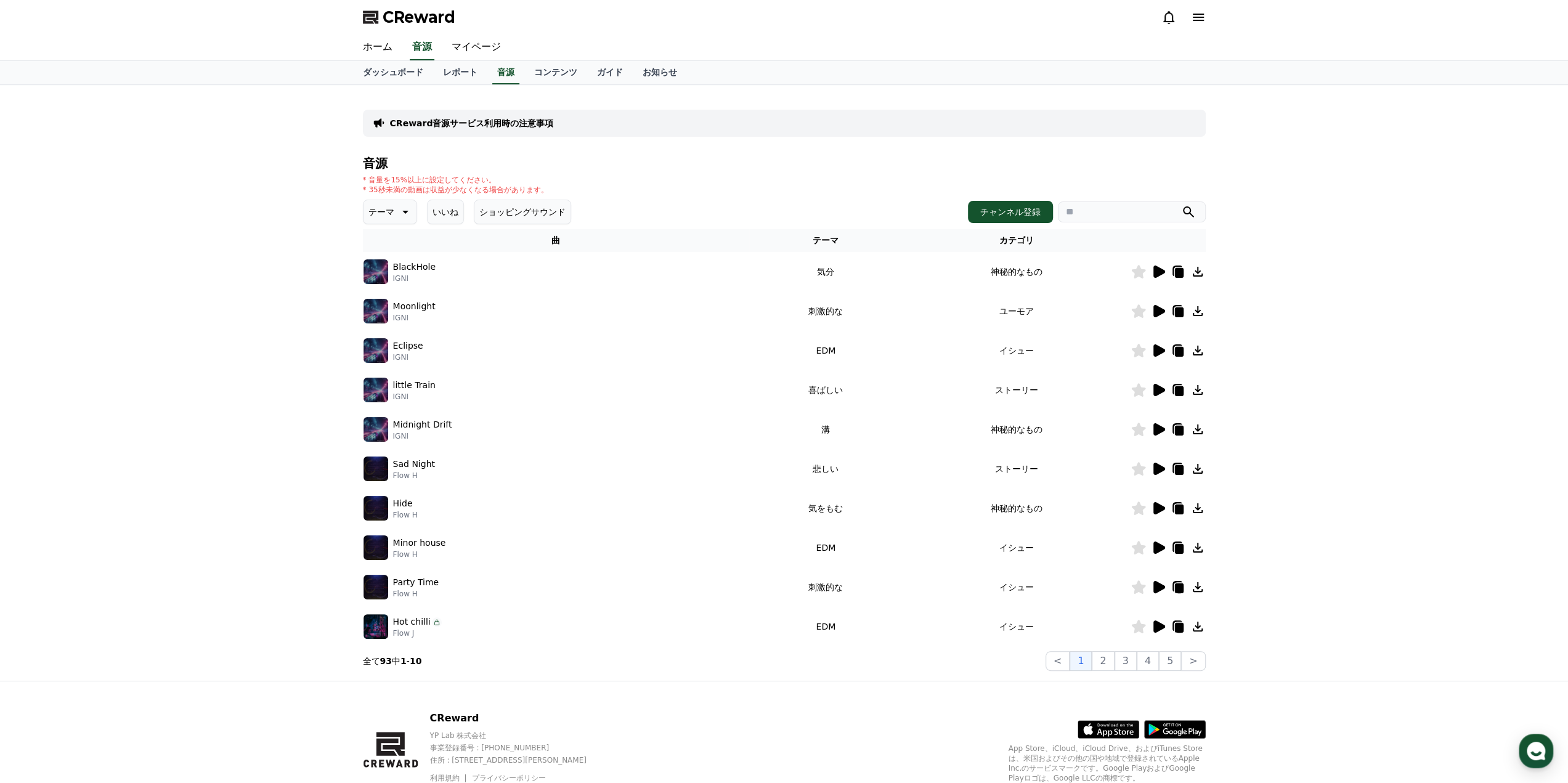
click at [1197, 310] on icon at bounding box center [1197, 311] width 14 height 14
click at [396, 313] on p "IGNI" at bounding box center [414, 317] width 43 height 10
click at [379, 311] on img at bounding box center [375, 311] width 24 height 24
click at [832, 320] on td "刺激的な" at bounding box center [826, 311] width 153 height 40
click at [1199, 431] on icon at bounding box center [1197, 429] width 14 height 14
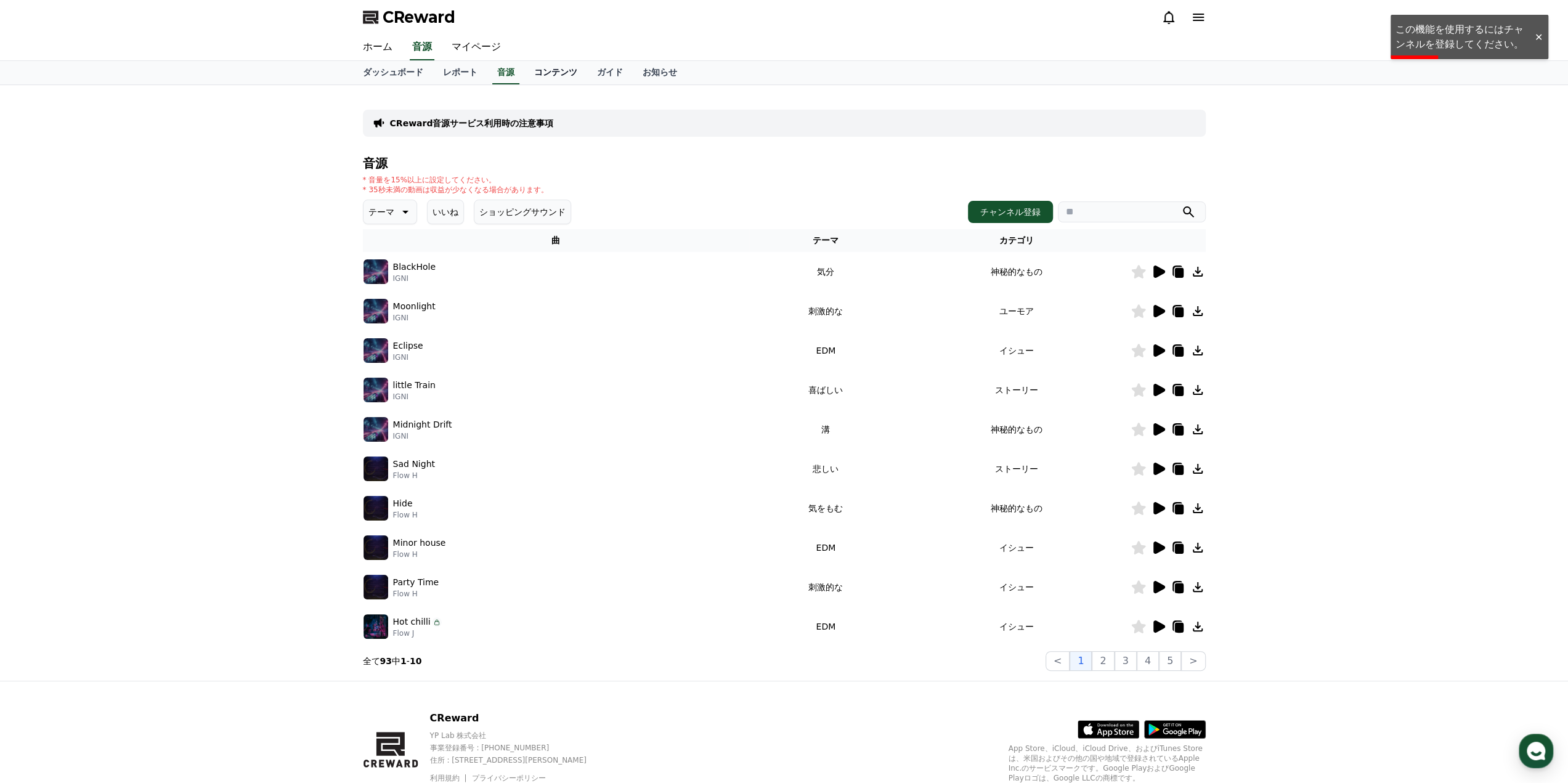
click at [524, 76] on link "コンテンツ" at bounding box center [555, 73] width 63 height 24
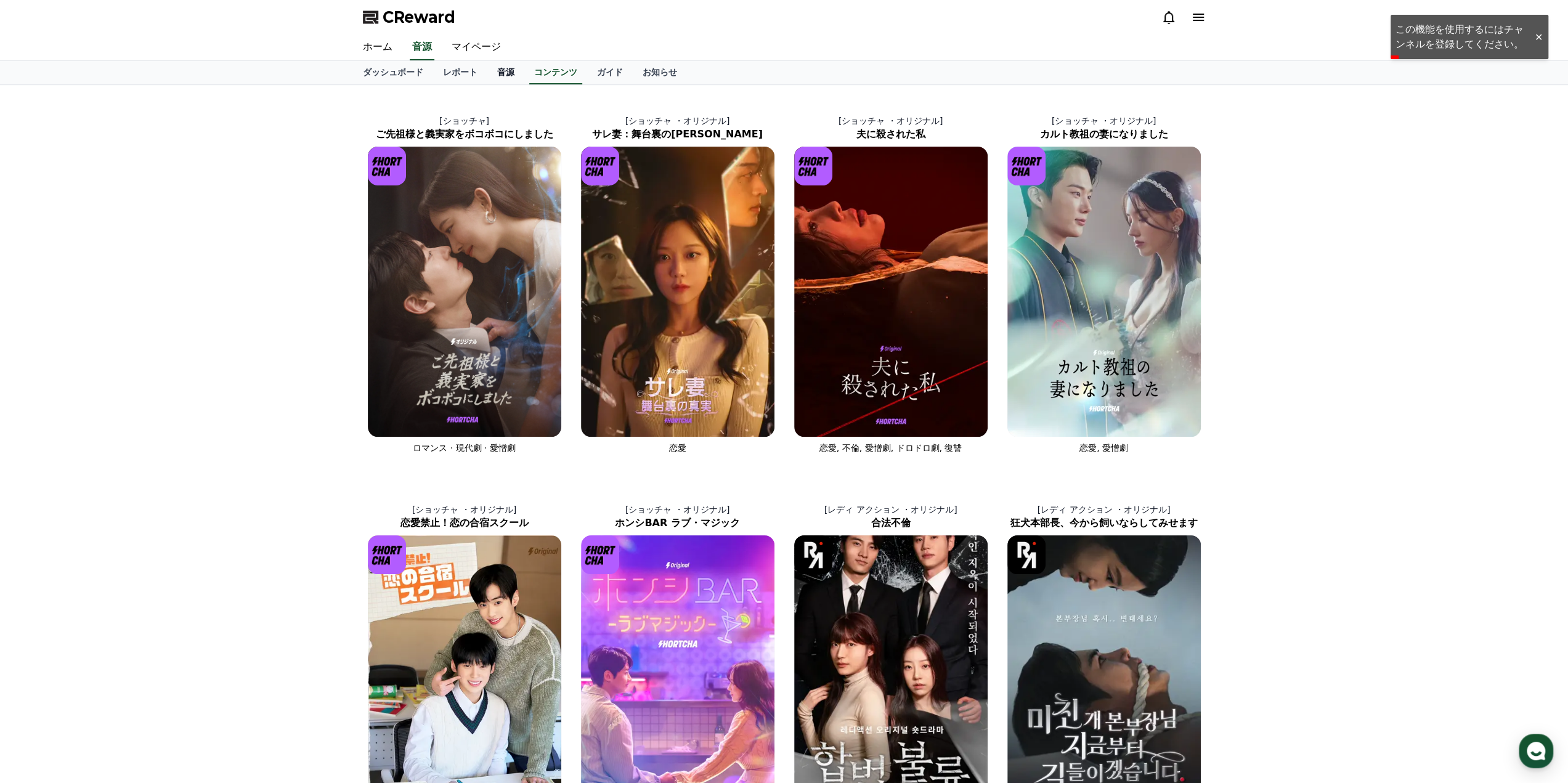
click at [487, 76] on link "音源" at bounding box center [506, 73] width 37 height 24
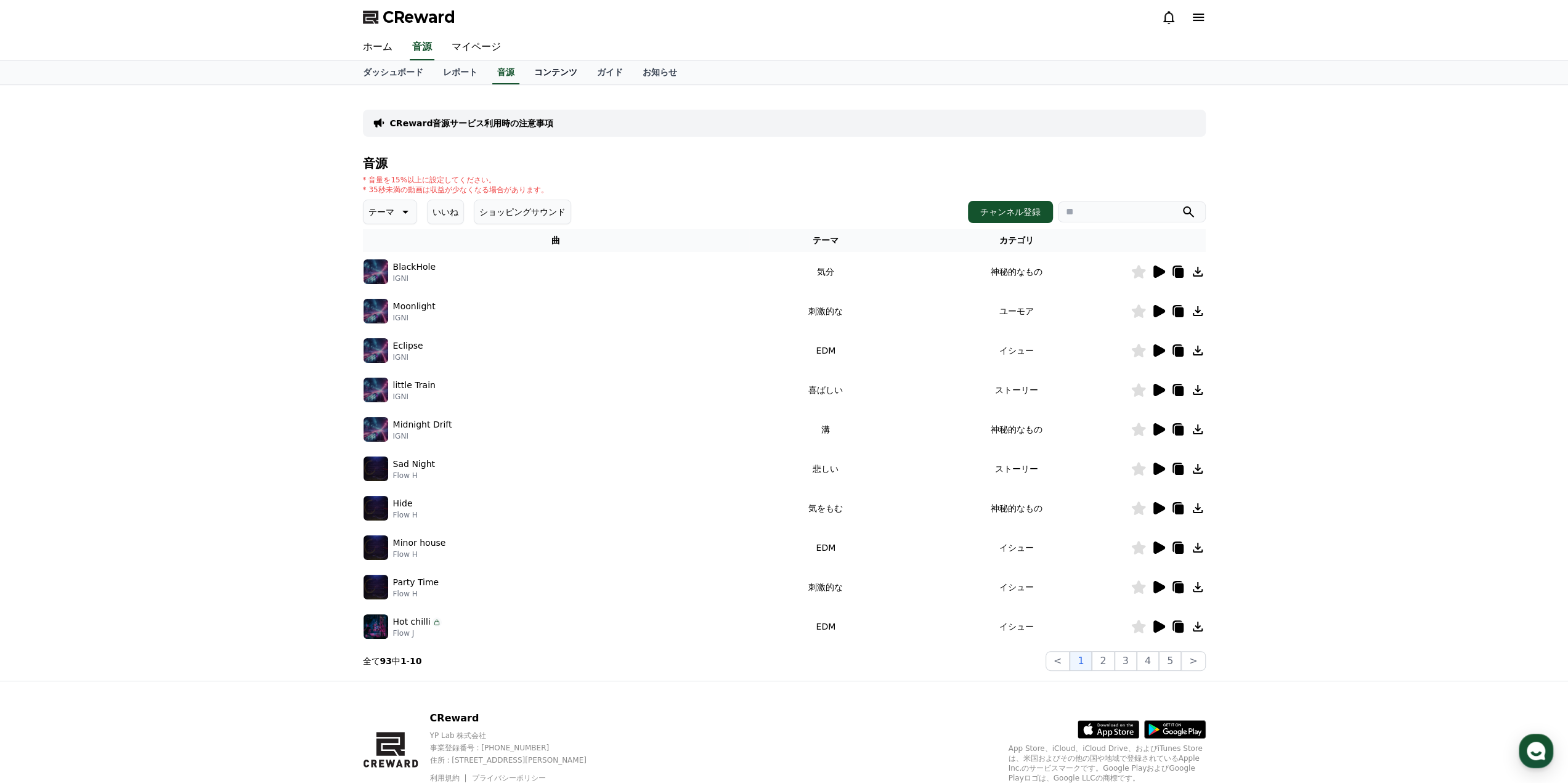
click at [533, 74] on link "コンテンツ" at bounding box center [555, 73] width 63 height 24
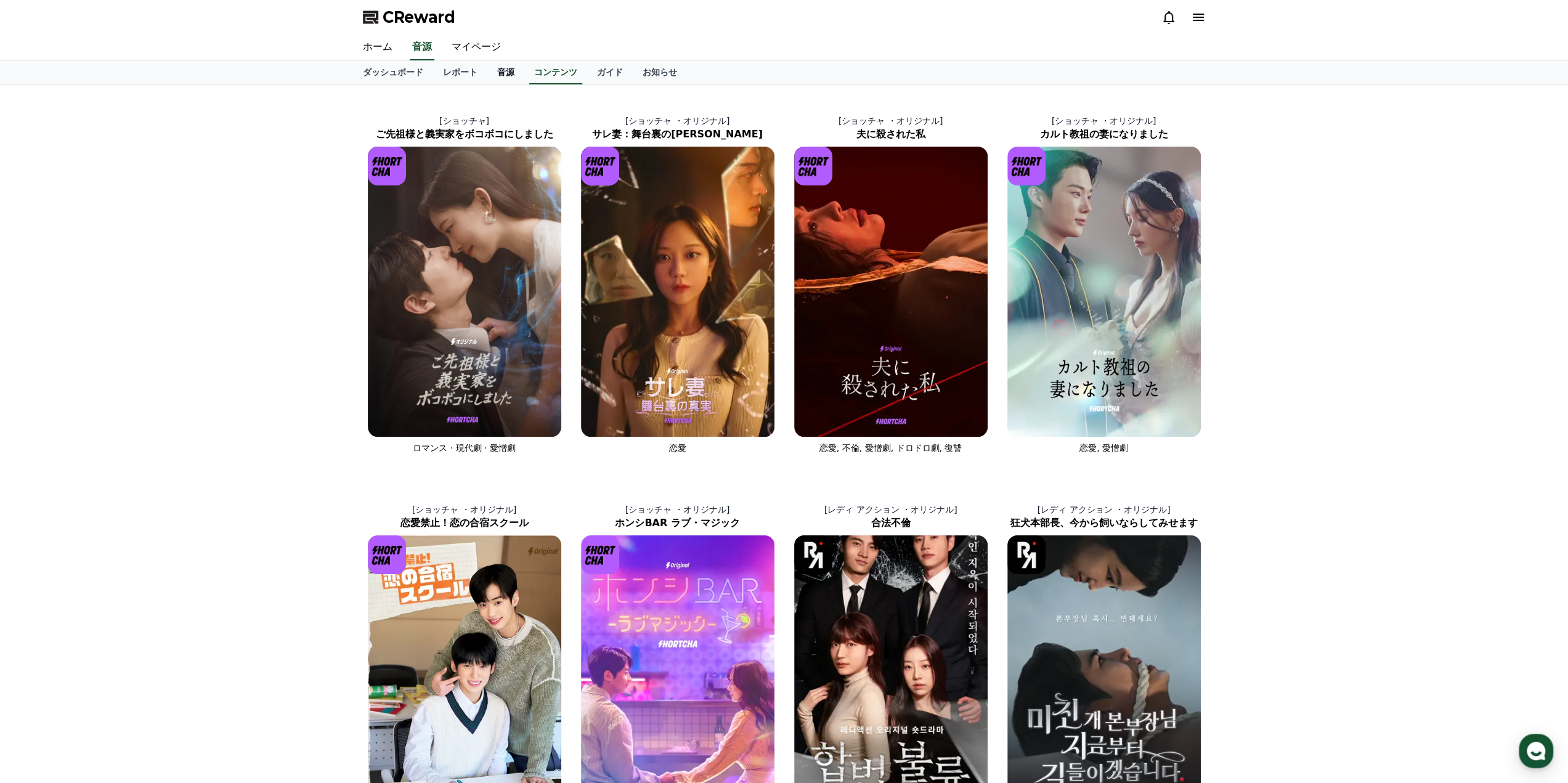
click at [487, 74] on link "音源" at bounding box center [506, 73] width 37 height 24
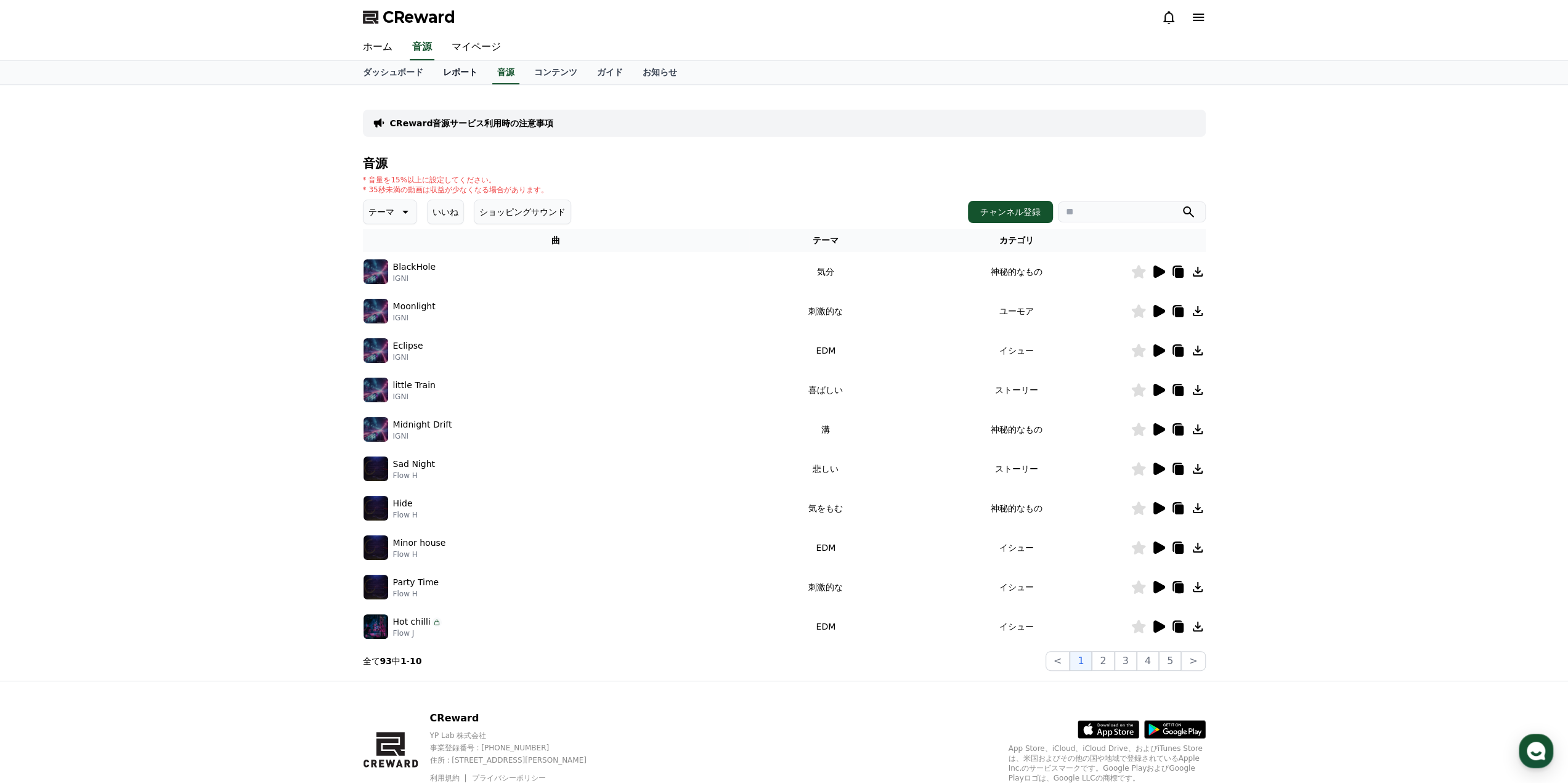
click at [443, 72] on link "レポート" at bounding box center [460, 73] width 54 height 24
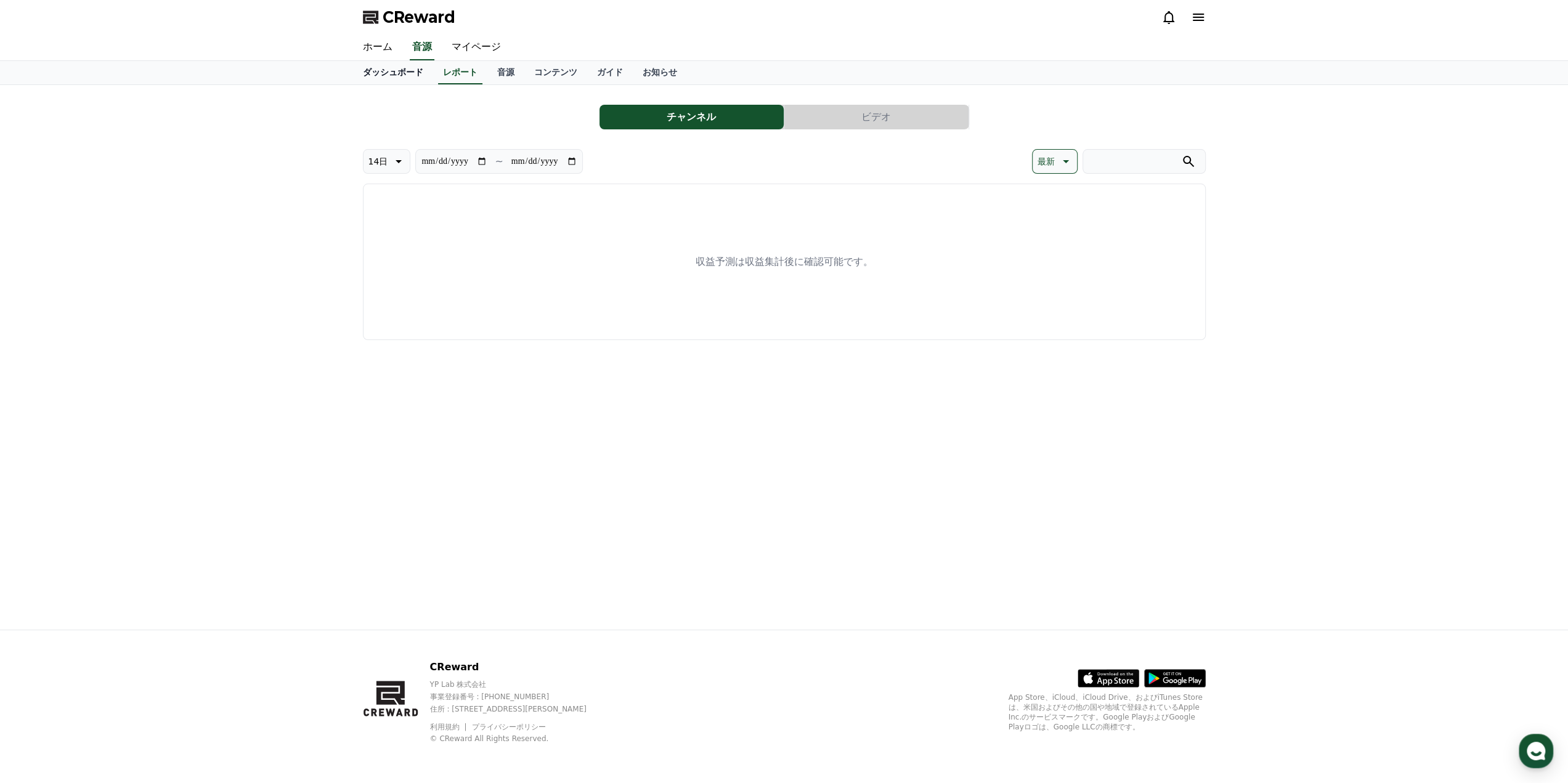
click at [391, 72] on link "ダッシュボード" at bounding box center [393, 73] width 80 height 24
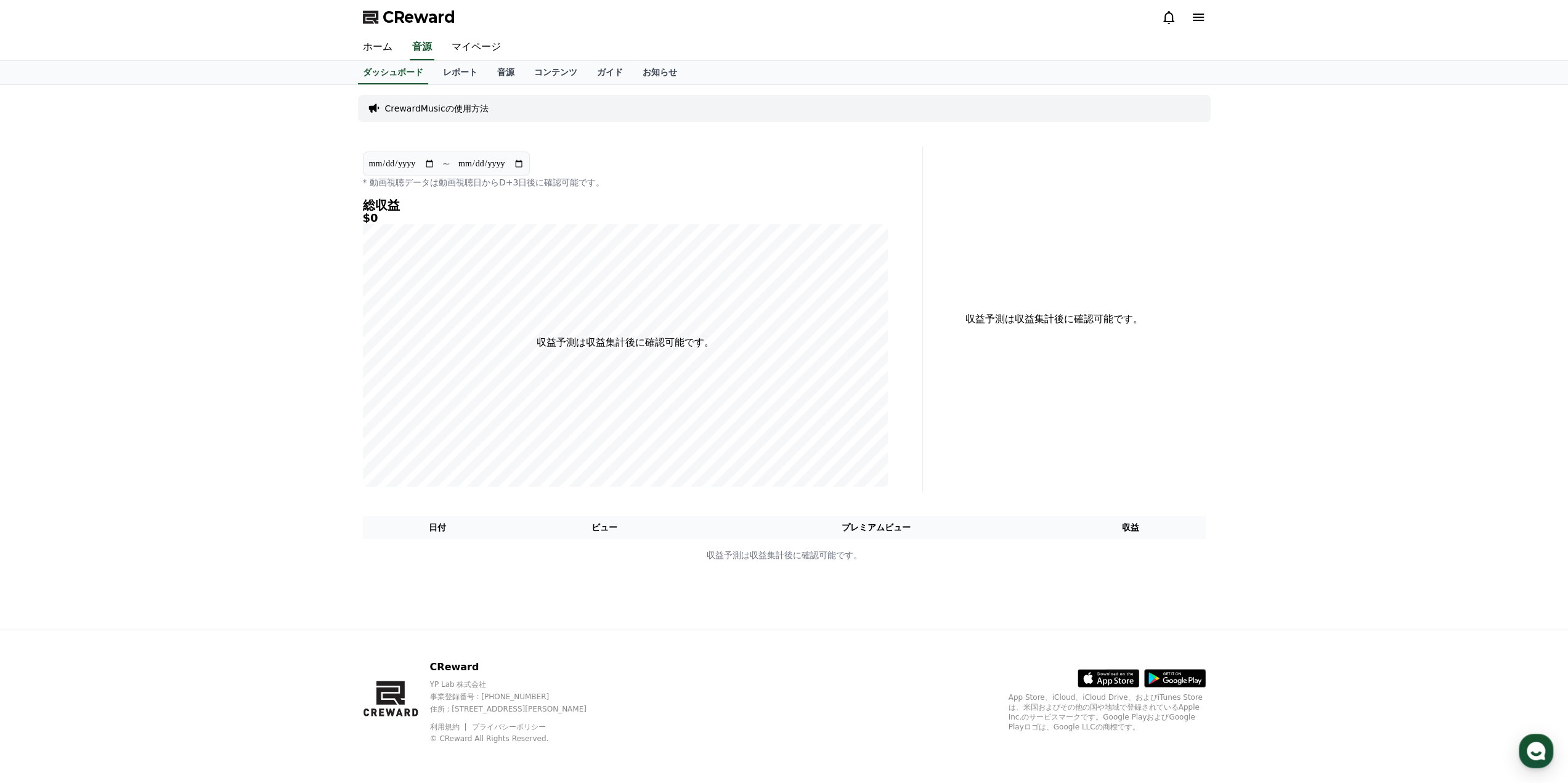
click at [236, 149] on div "**********" at bounding box center [784, 357] width 1568 height 545
click at [587, 72] on link "ガイド" at bounding box center [610, 73] width 45 height 24
